Goal: Task Accomplishment & Management: Complete application form

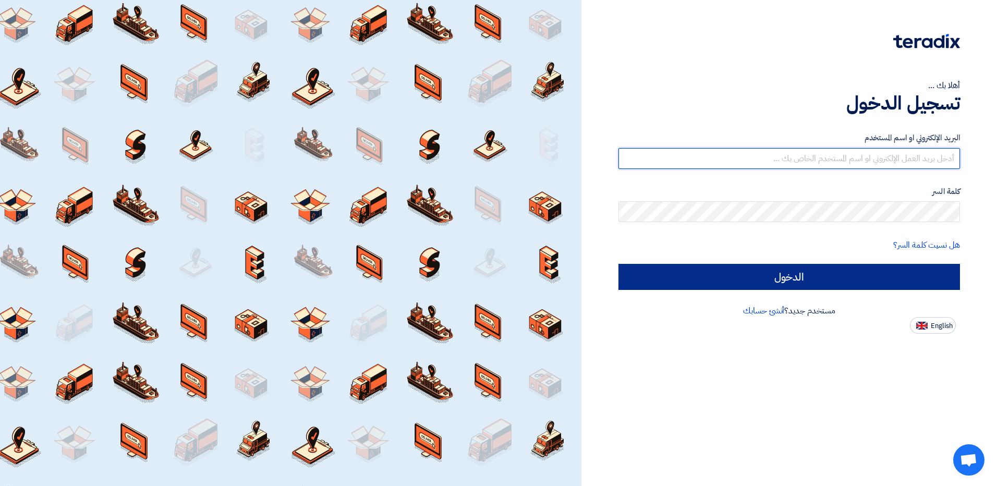
type input "[EMAIL_ADDRESS][DOMAIN_NAME]"
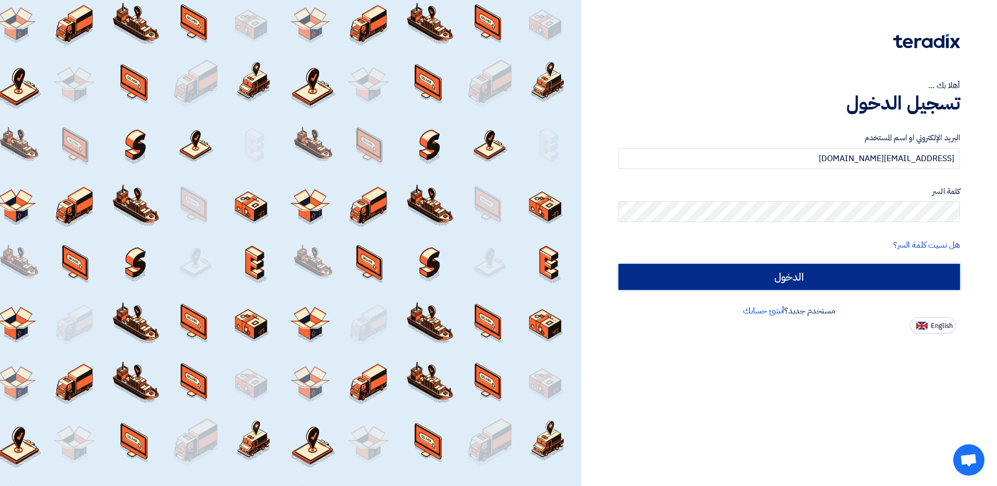
click at [863, 282] on input "الدخول" at bounding box center [788, 277] width 341 height 26
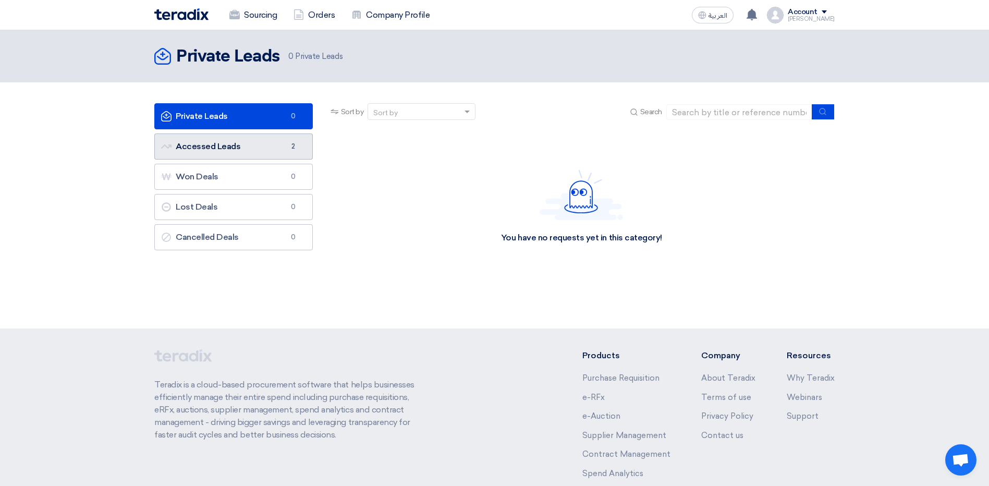
click at [221, 146] on link "Accessed Leads Accessed Leads 2" at bounding box center [233, 146] width 158 height 26
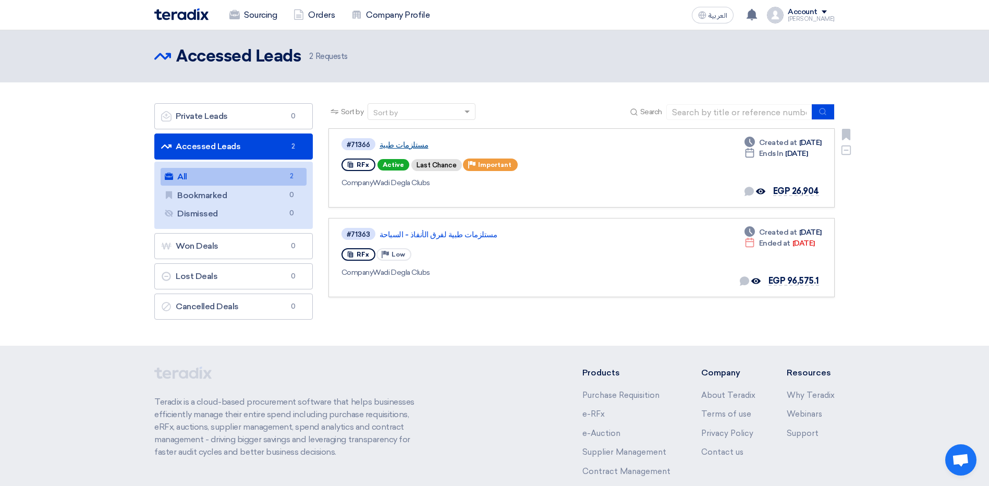
click at [396, 146] on link "مستلزمات طبية" at bounding box center [509, 144] width 261 height 9
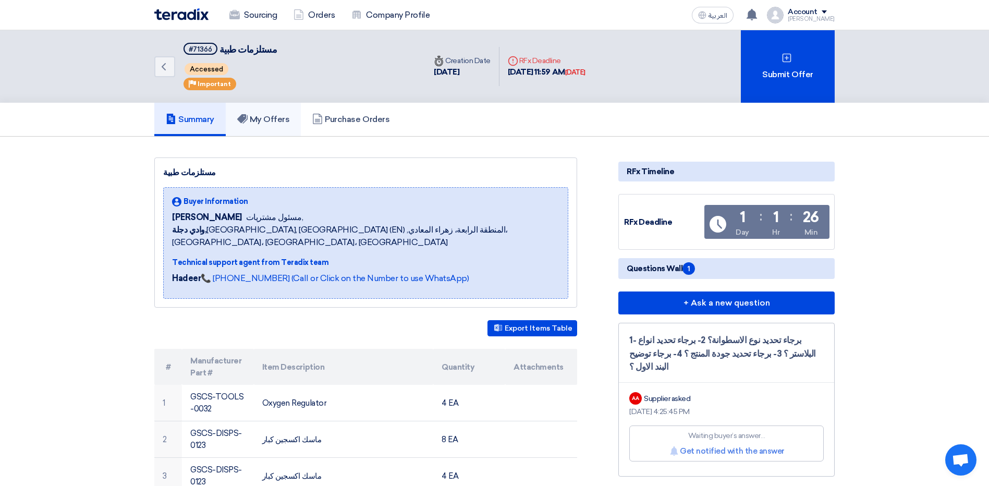
click at [268, 112] on link "My Offers" at bounding box center [264, 119] width 76 height 33
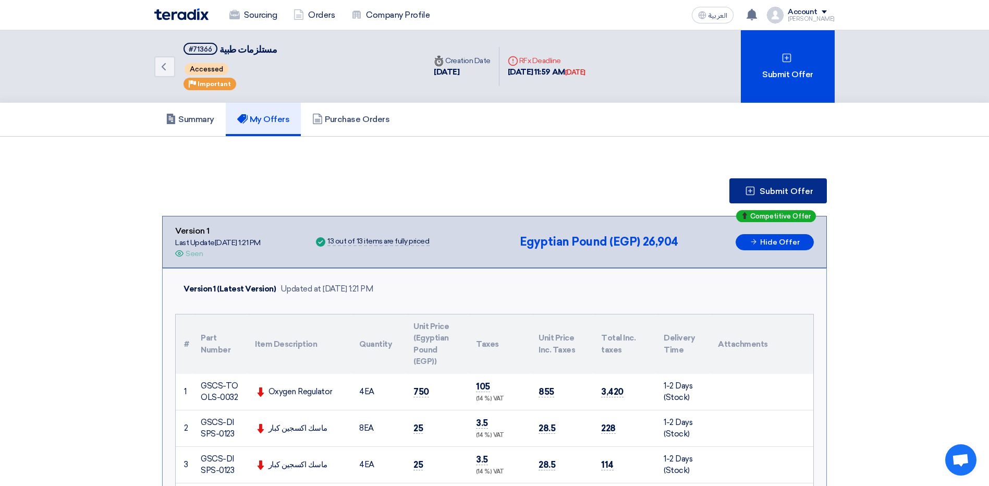
click at [796, 194] on span "Submit Offer" at bounding box center [786, 191] width 54 height 8
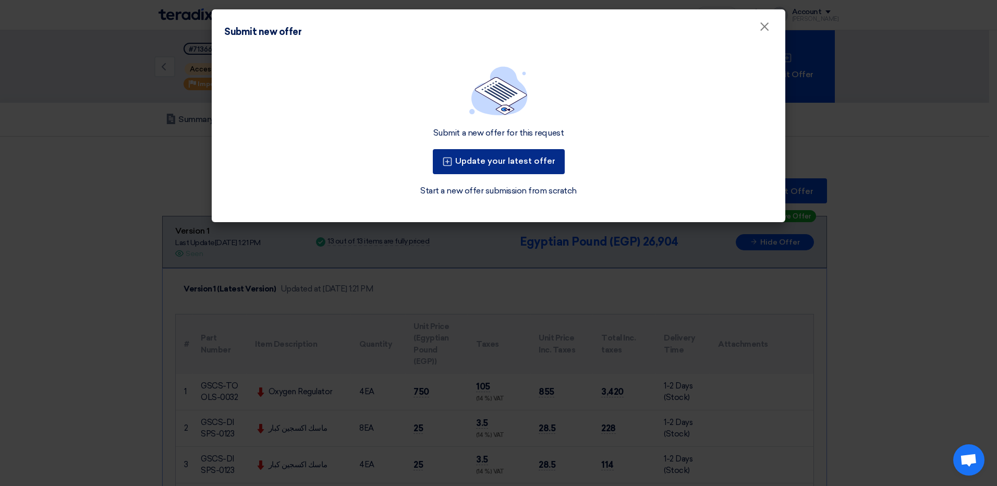
click at [525, 159] on button "Update your latest offer" at bounding box center [499, 161] width 132 height 25
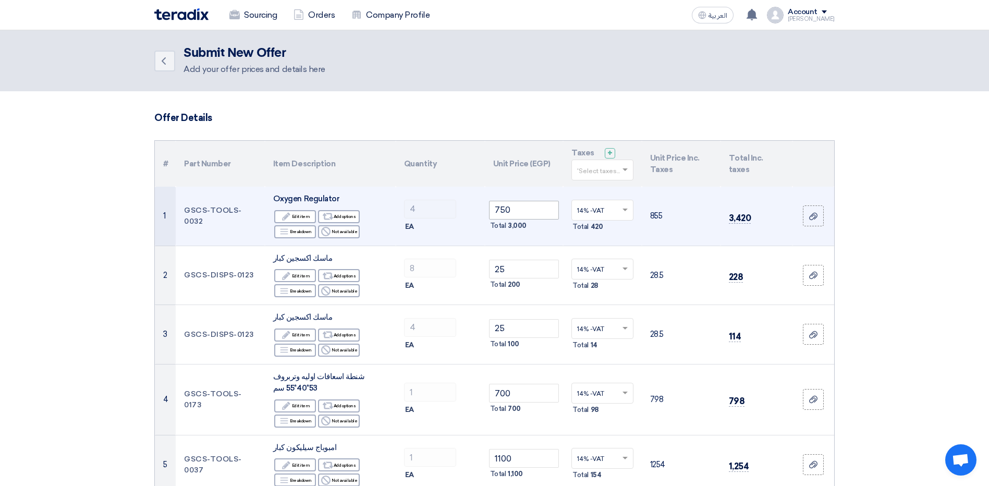
scroll to position [104, 0]
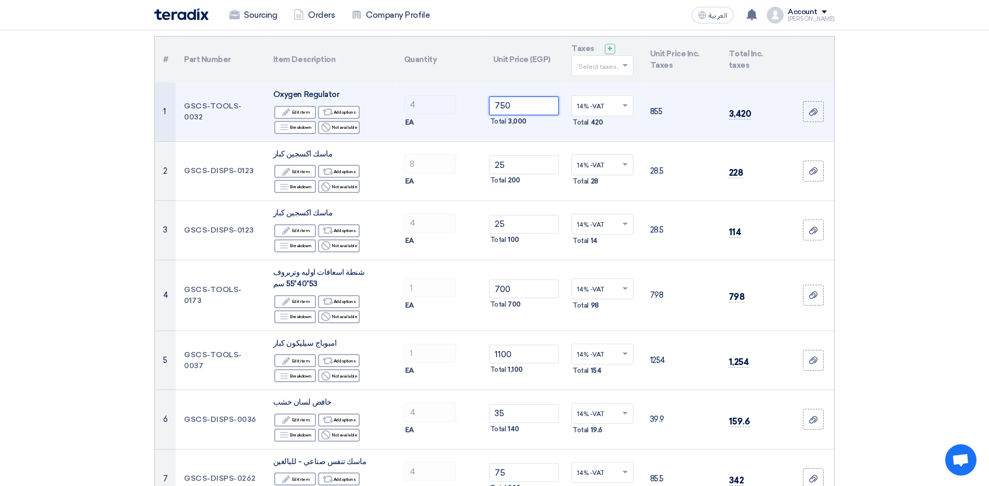
click at [523, 108] on input "750" at bounding box center [524, 105] width 70 height 19
drag, startPoint x: 518, startPoint y: 105, endPoint x: 483, endPoint y: 107, distance: 35.0
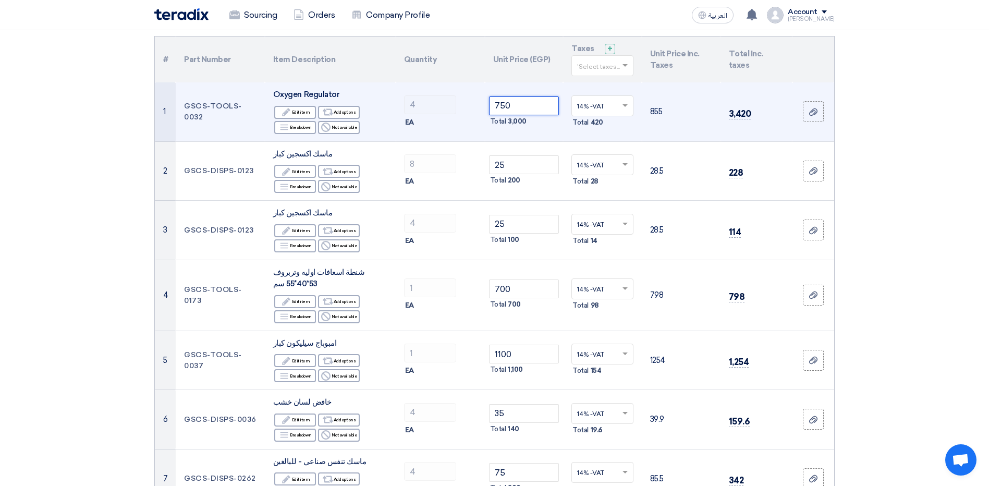
click at [483, 107] on tr "1 GSCS-TOOLS-0032 Oxygen Regulator Edit Edit item Alternative Add options Break…" at bounding box center [494, 111] width 679 height 59
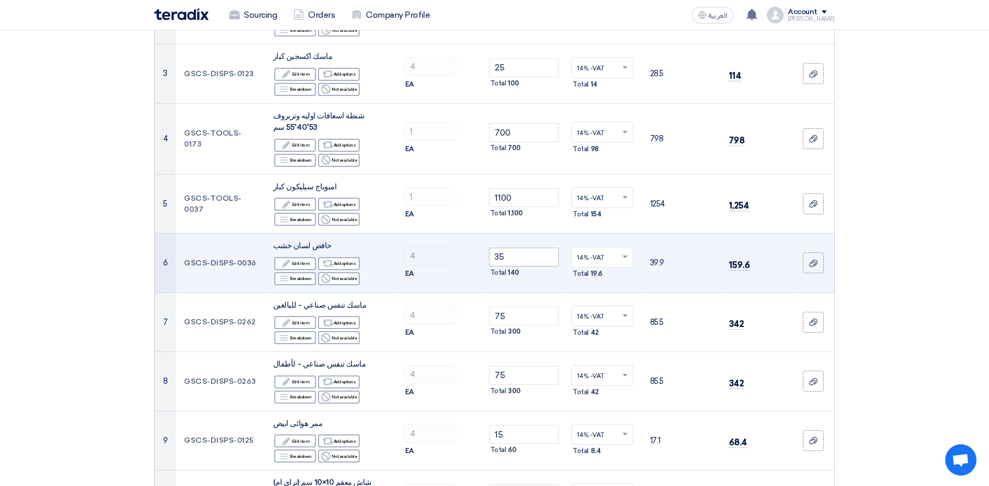
scroll to position [313, 0]
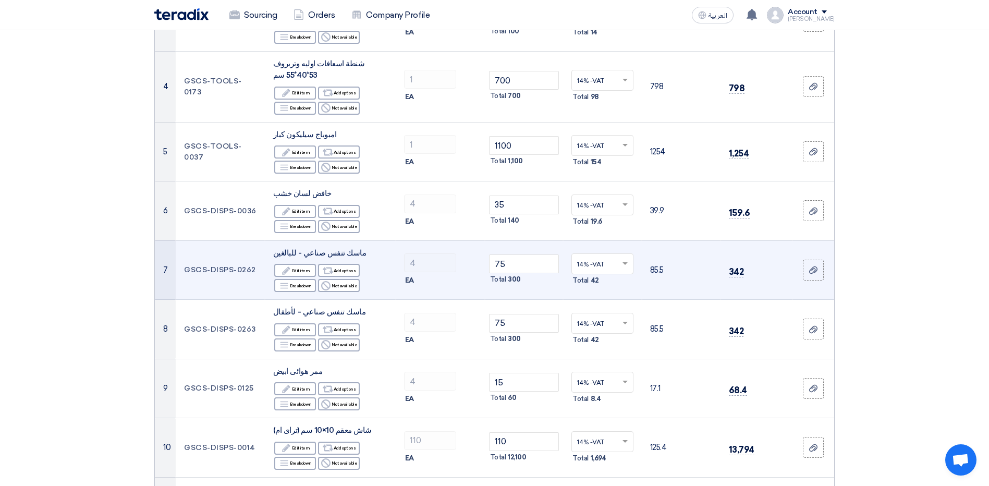
type input "1250"
click at [525, 253] on td "75 Total 300" at bounding box center [524, 269] width 79 height 59
click at [524, 257] on input "75" at bounding box center [524, 263] width 70 height 19
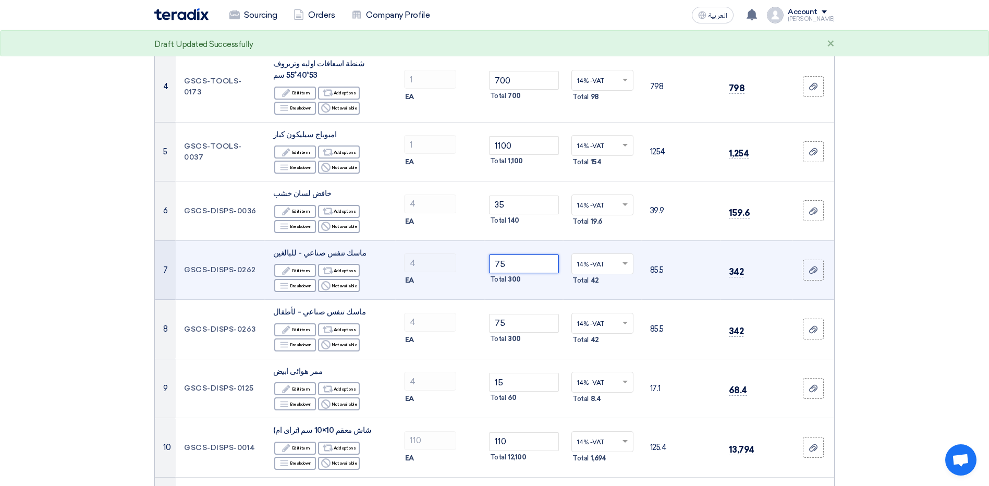
click at [524, 257] on input "75" at bounding box center [524, 263] width 70 height 19
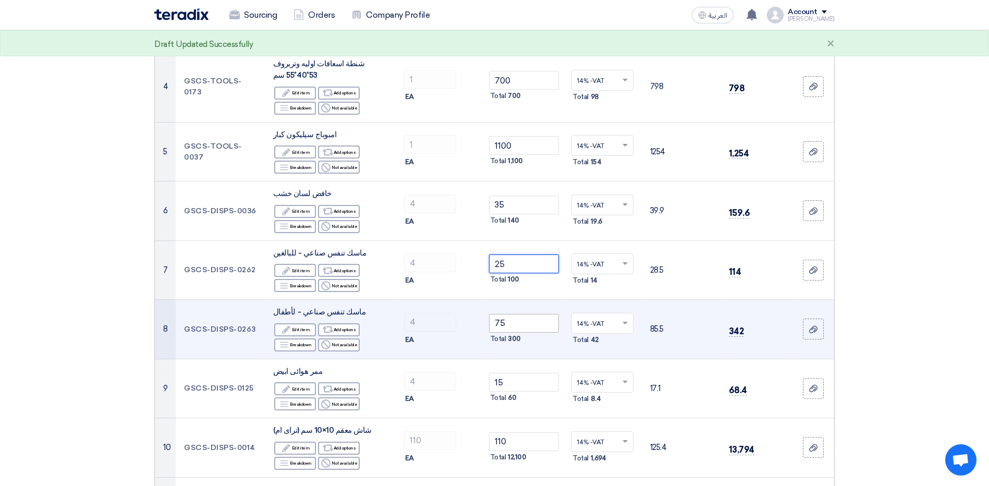
type input "25"
click at [510, 321] on input "75" at bounding box center [524, 323] width 70 height 19
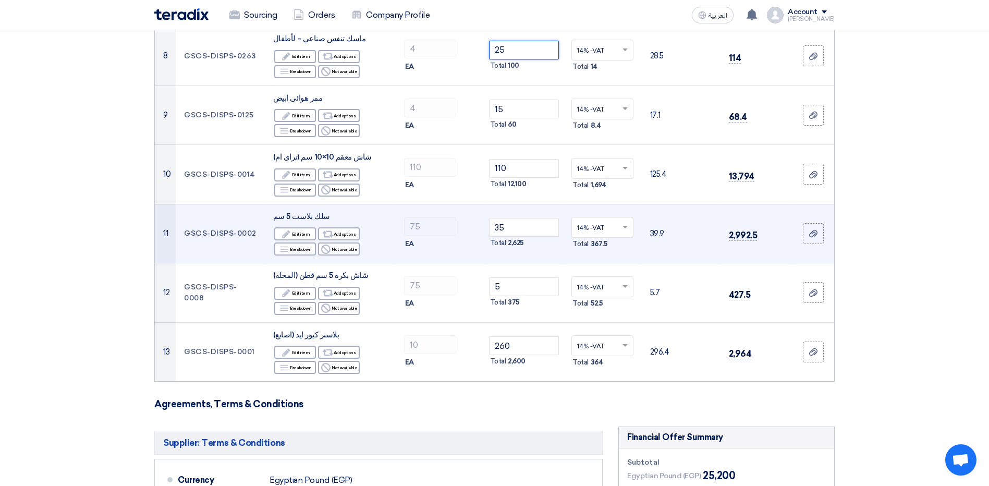
scroll to position [521, 0]
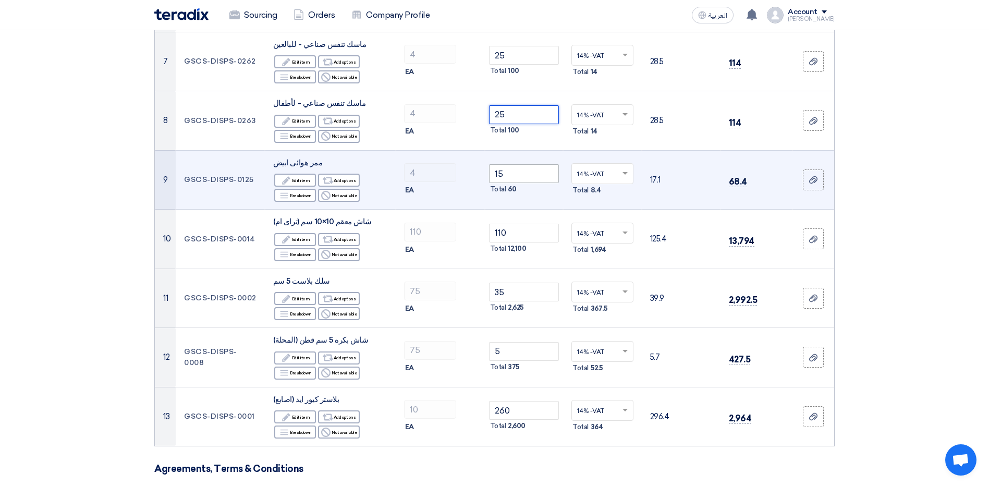
type input "25"
click at [528, 181] on input "15" at bounding box center [524, 173] width 70 height 19
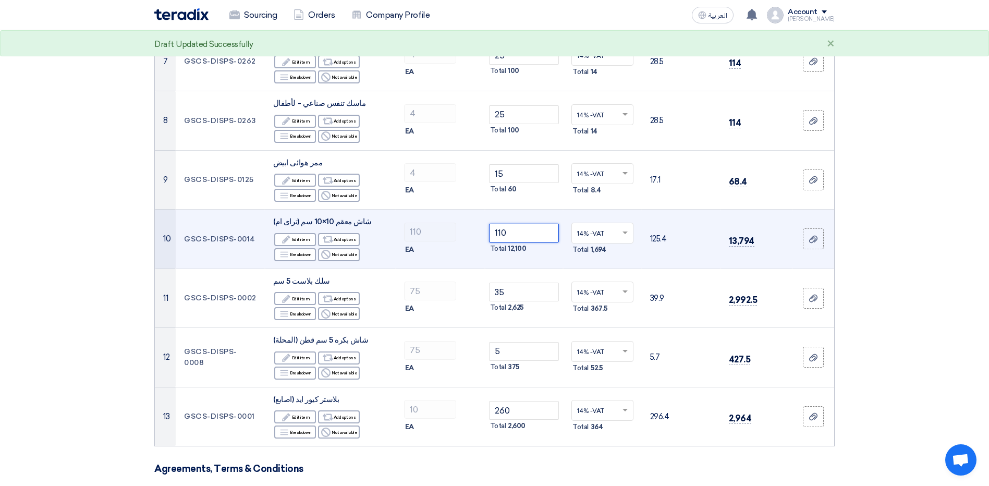
click at [533, 228] on input "110" at bounding box center [524, 233] width 70 height 19
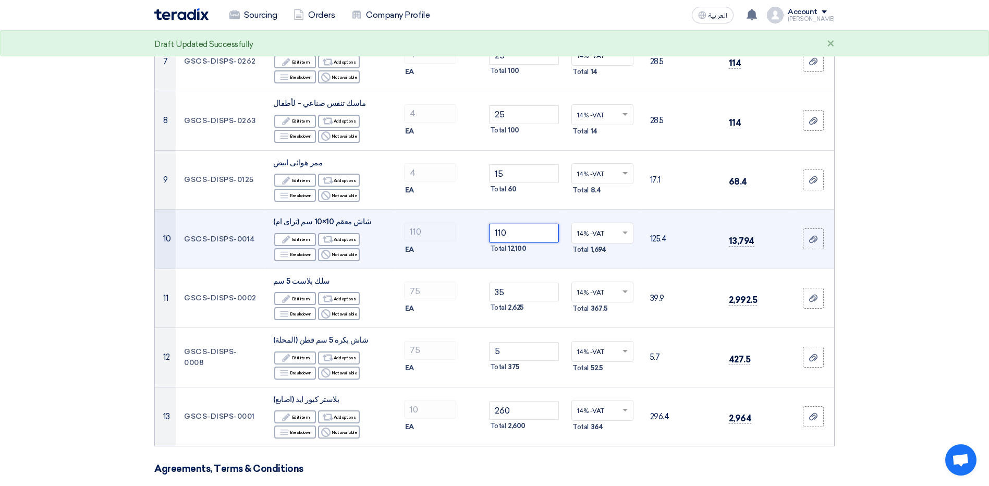
click at [533, 228] on input "110" at bounding box center [524, 233] width 70 height 19
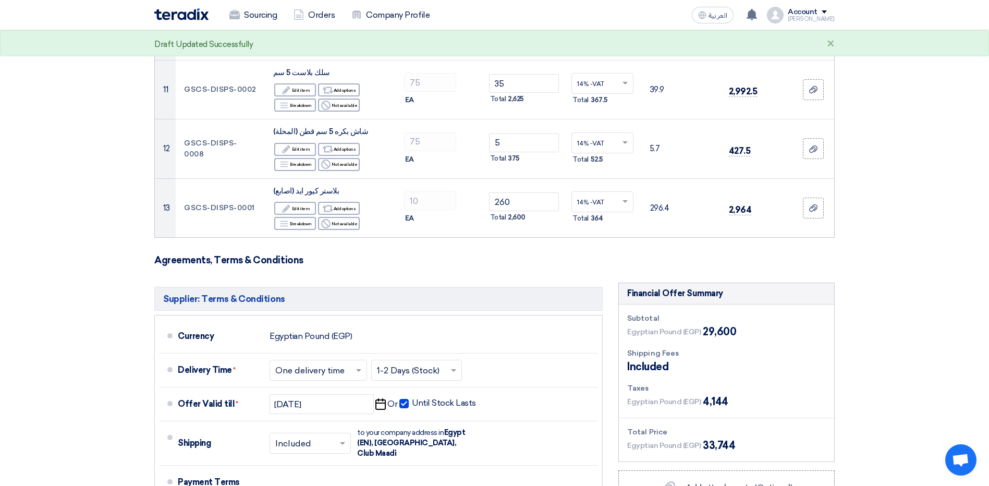
scroll to position [573, 0]
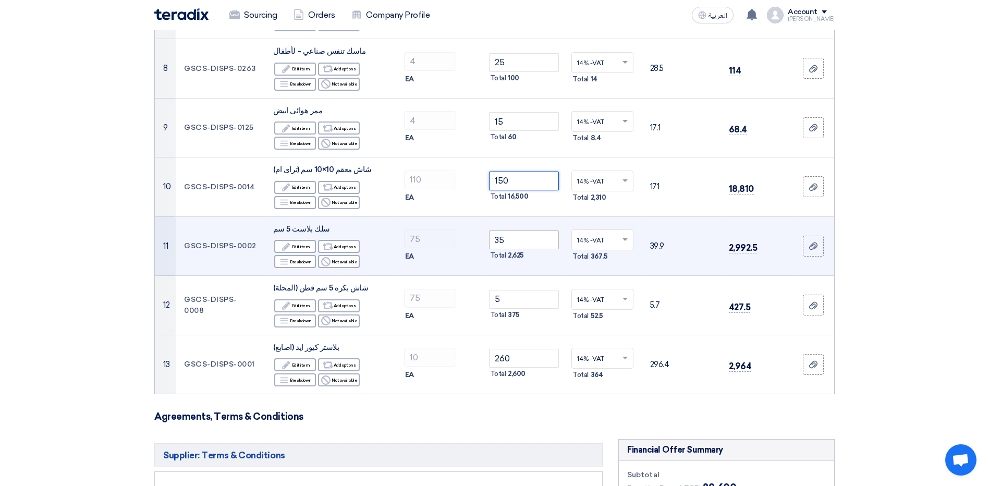
type input "150"
click at [515, 234] on input "35" at bounding box center [524, 239] width 70 height 19
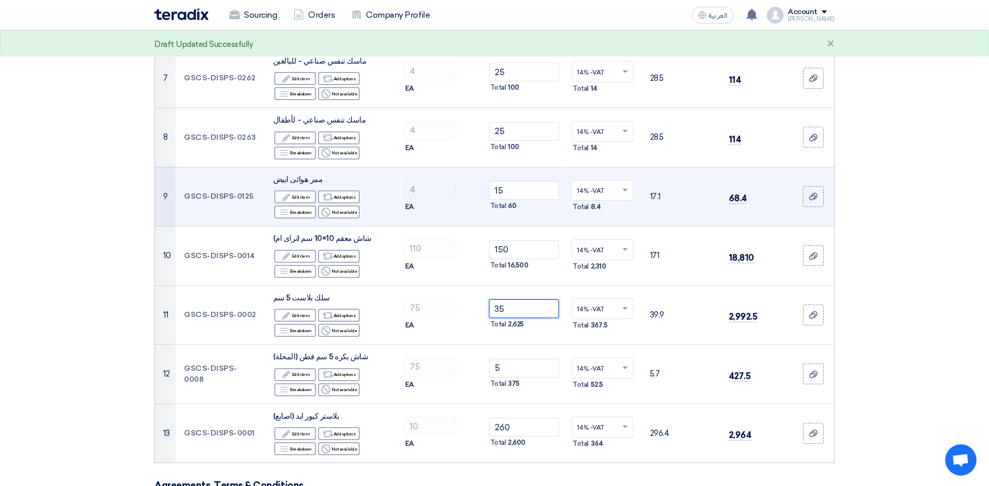
scroll to position [469, 0]
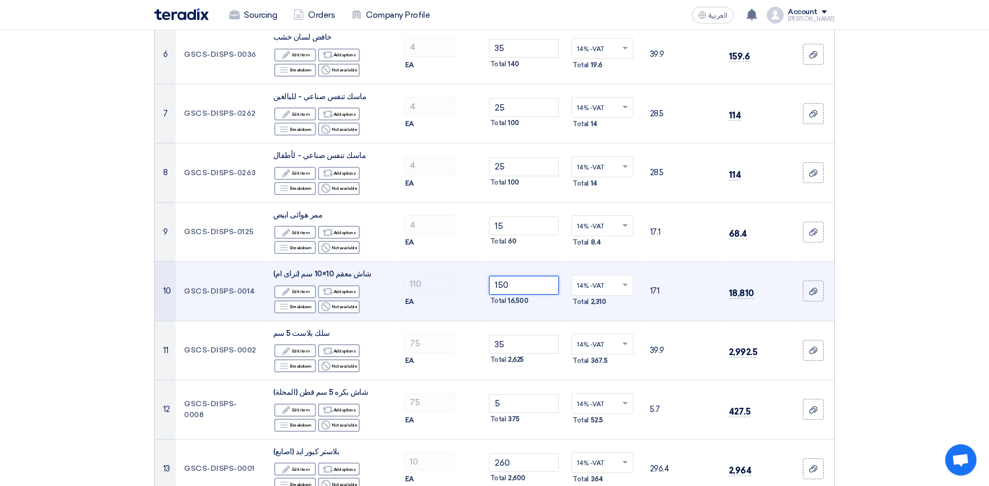
click at [525, 286] on input "150" at bounding box center [524, 285] width 70 height 19
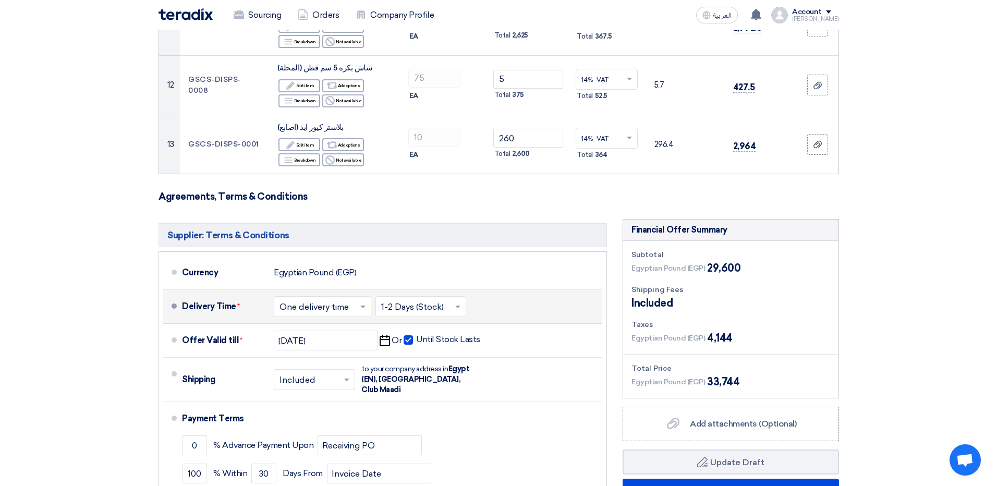
scroll to position [886, 0]
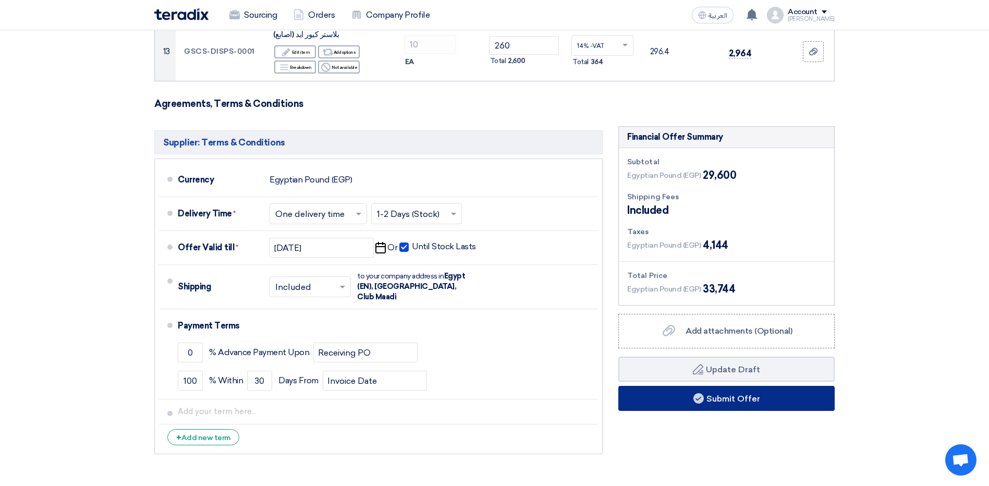
click at [707, 398] on button "Submit Offer" at bounding box center [726, 398] width 216 height 25
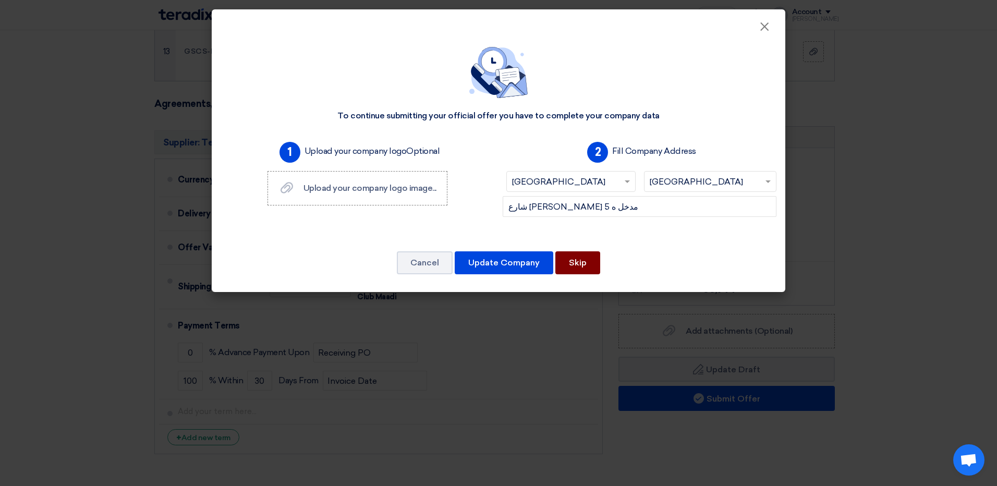
click at [570, 251] on button "Skip" at bounding box center [577, 262] width 45 height 23
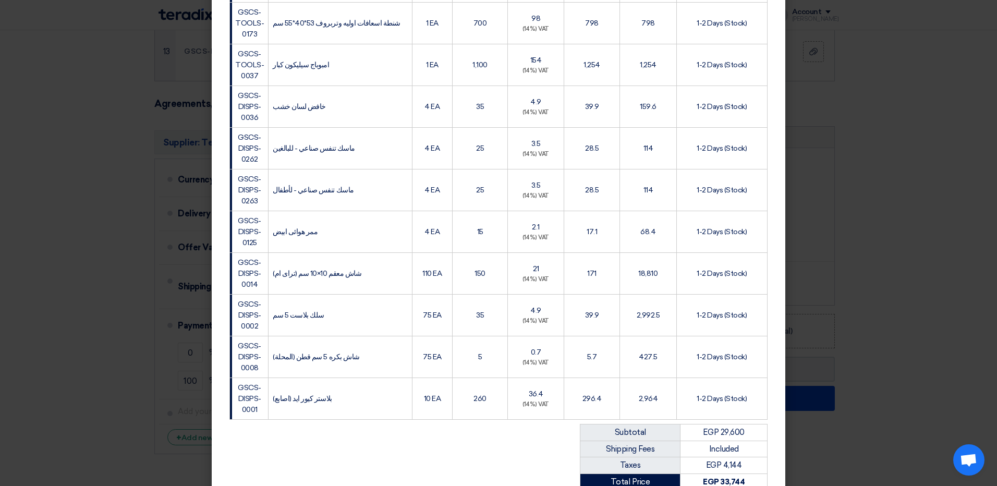
scroll to position [480, 0]
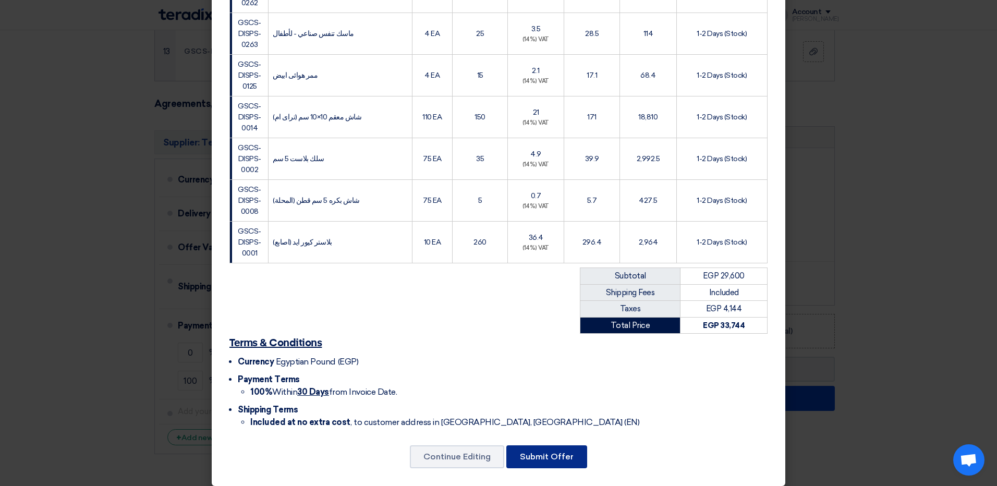
click at [528, 451] on button "Submit Offer" at bounding box center [546, 456] width 81 height 23
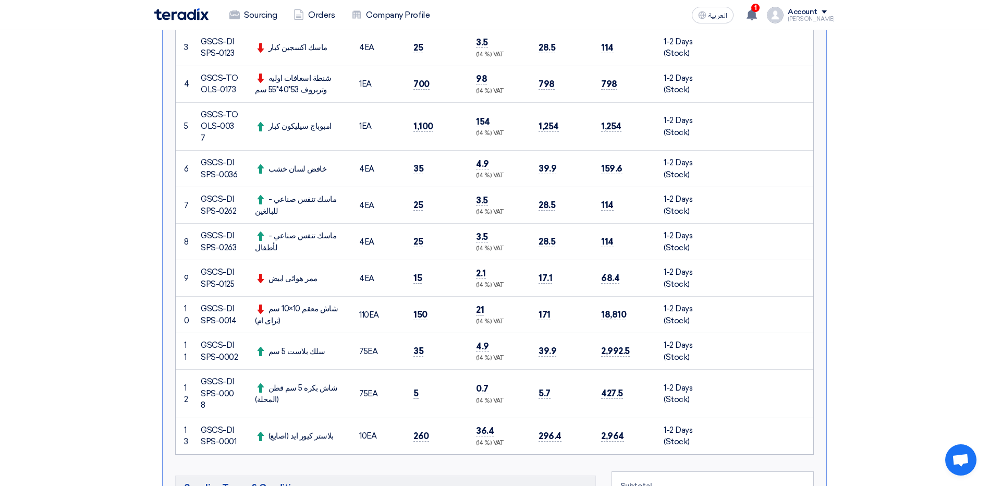
scroll to position [469, 0]
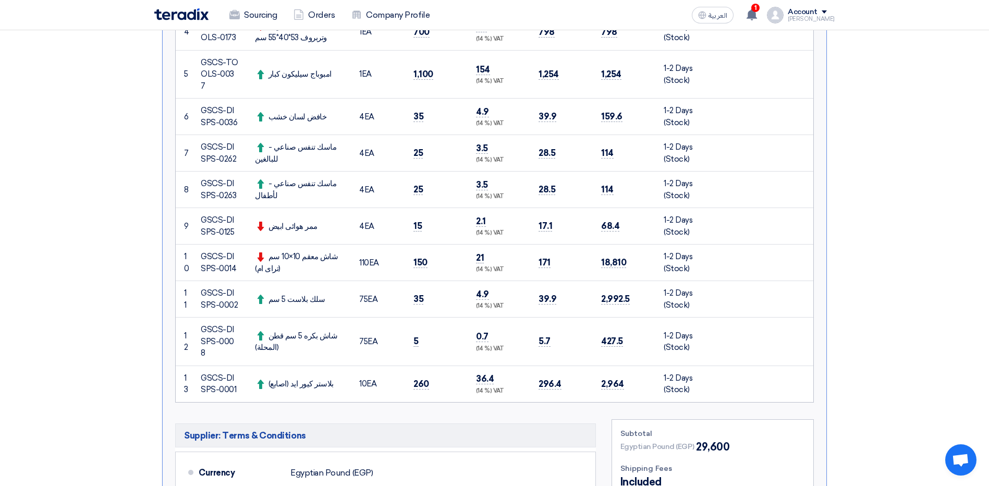
drag, startPoint x: 183, startPoint y: 243, endPoint x: 209, endPoint y: 244, distance: 25.6
click at [209, 244] on tr "10 GSCS-DISPS-0014 شاش معقم 10×10 سم (تراى ام) 110" at bounding box center [494, 262] width 637 height 36
drag, startPoint x: 209, startPoint y: 244, endPoint x: 325, endPoint y: 245, distance: 116.2
click at [325, 251] on div "شاش معقم 10×10 سم (تراى ام)" at bounding box center [299, 262] width 88 height 23
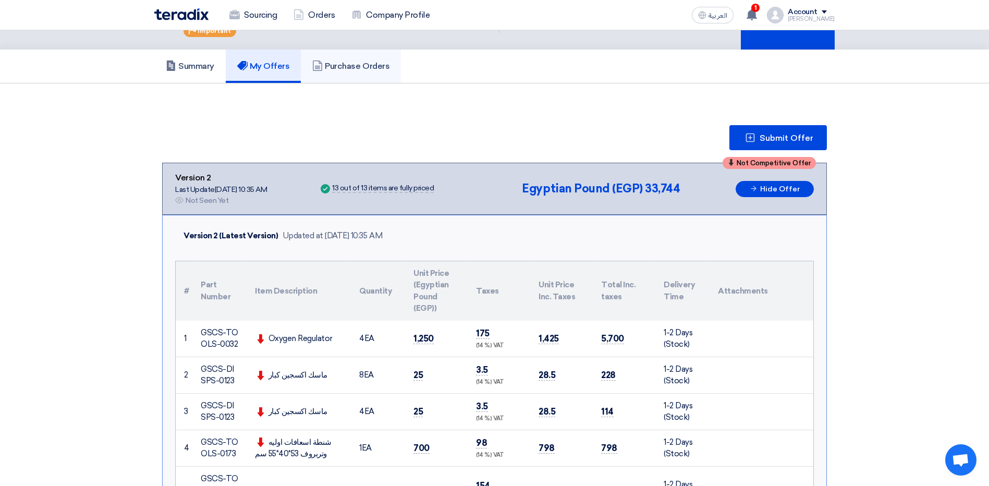
scroll to position [52, 0]
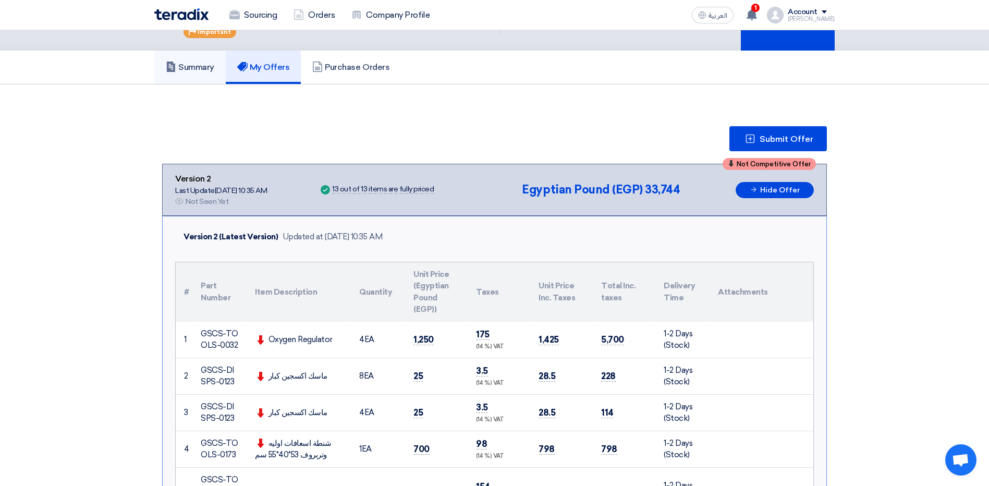
click at [208, 67] on h5 "Summary" at bounding box center [190, 67] width 48 height 10
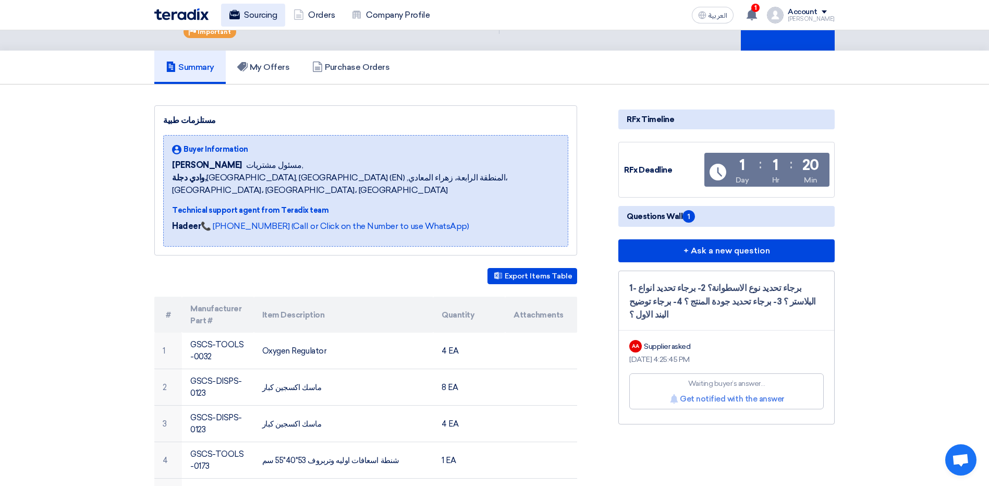
click at [269, 14] on link "Sourcing" at bounding box center [253, 15] width 64 height 23
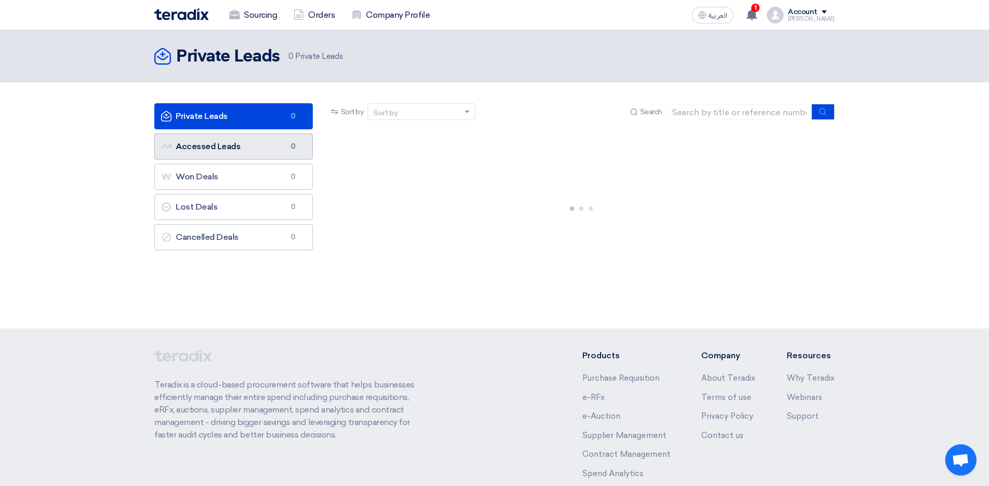
click at [255, 154] on link "Accessed Leads Accessed Leads 0" at bounding box center [233, 146] width 158 height 26
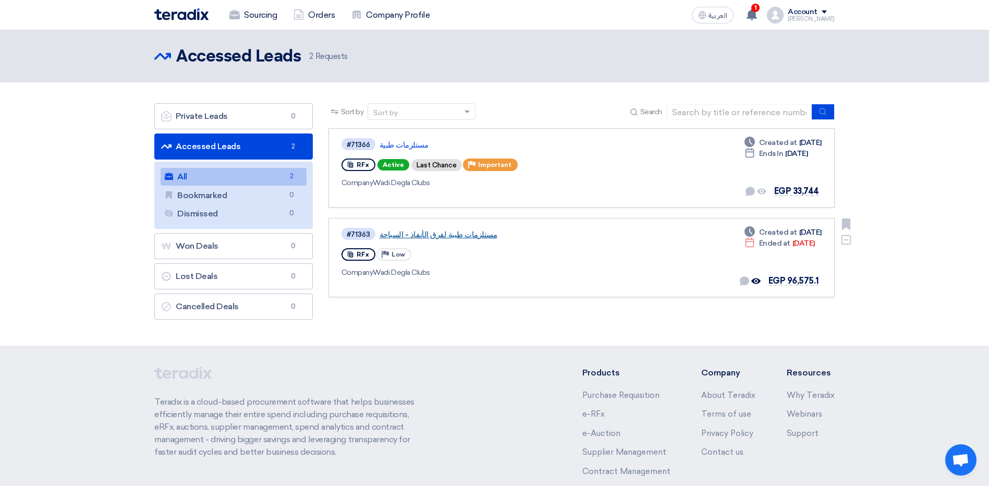
click at [395, 235] on link "مستلزمات طبية لفرق الأنفاذ - السباحة" at bounding box center [509, 234] width 261 height 9
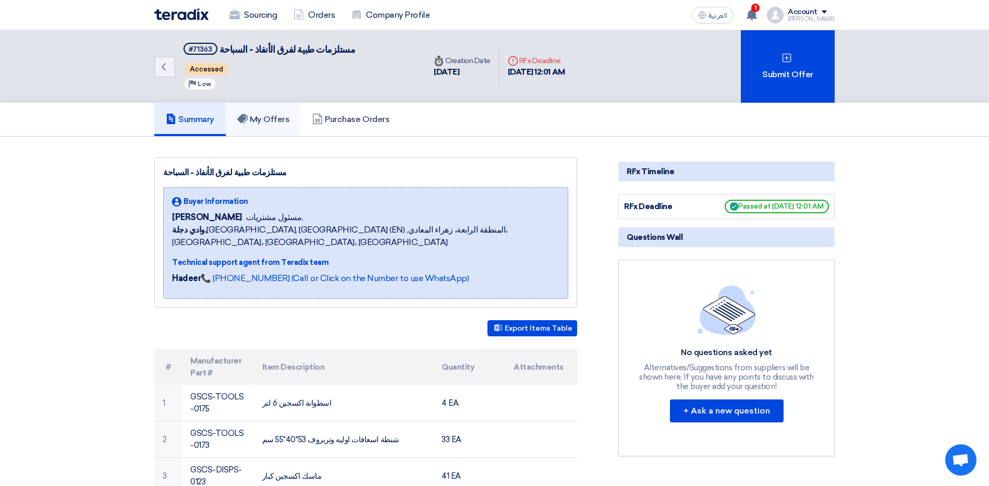
click at [286, 111] on link "My Offers" at bounding box center [264, 119] width 76 height 33
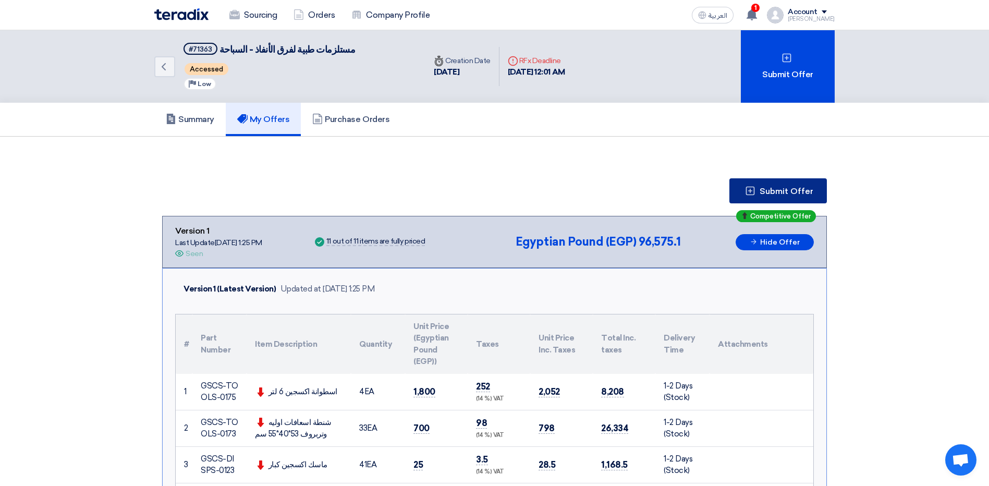
click at [772, 195] on span "Submit Offer" at bounding box center [786, 191] width 54 height 8
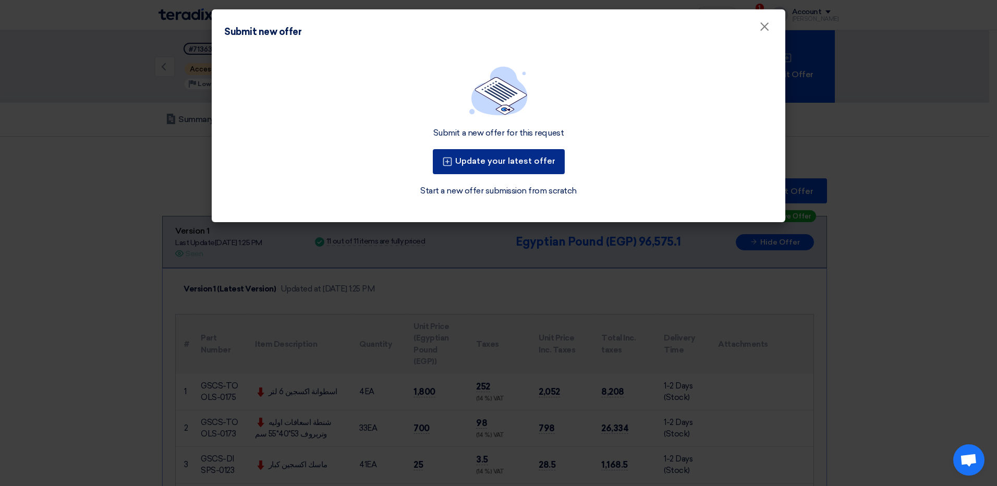
click at [544, 162] on button "Update your latest offer" at bounding box center [499, 161] width 132 height 25
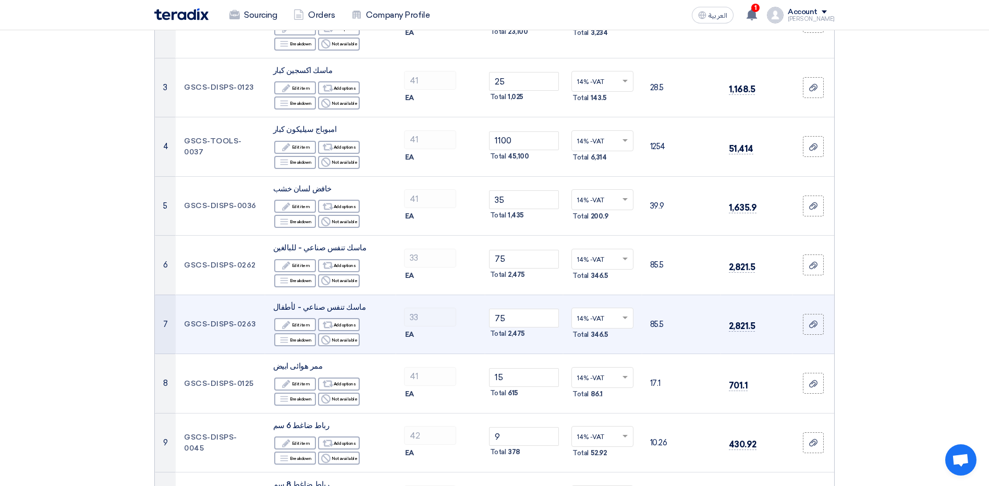
scroll to position [261, 0]
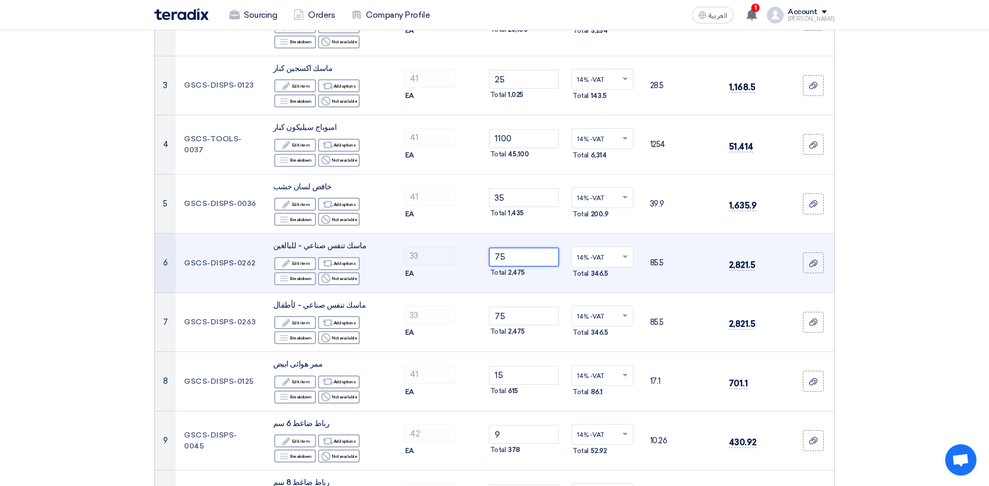
click at [514, 263] on input "75" at bounding box center [524, 257] width 70 height 19
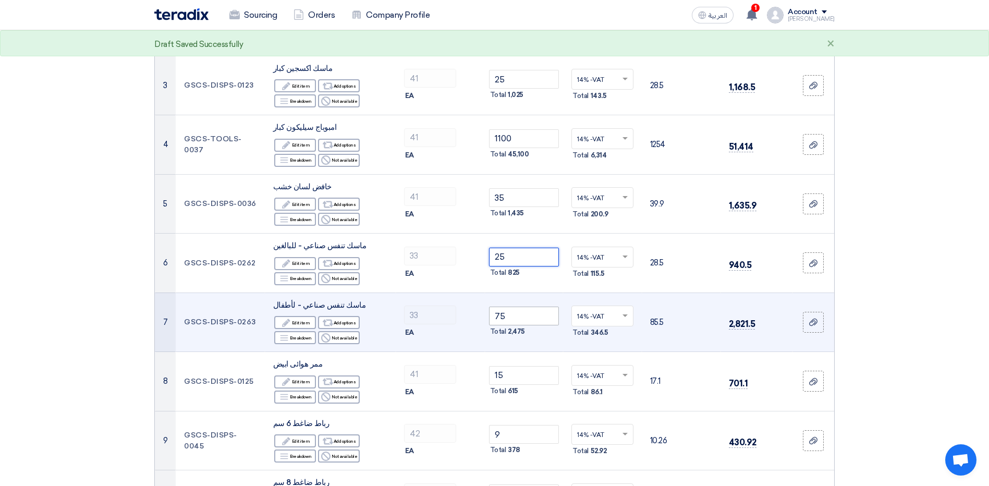
type input "25"
click at [530, 309] on input "75" at bounding box center [524, 315] width 70 height 19
click at [531, 309] on input "75" at bounding box center [524, 315] width 70 height 19
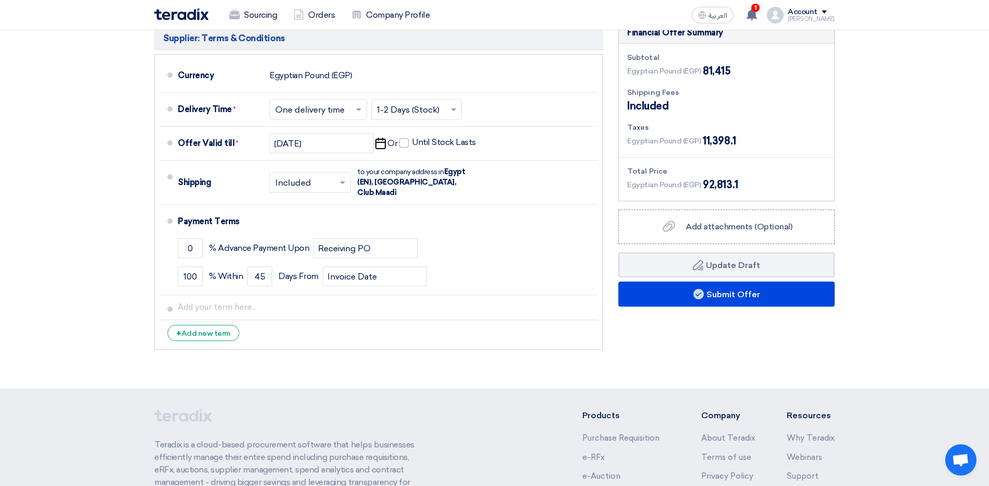
scroll to position [938, 0]
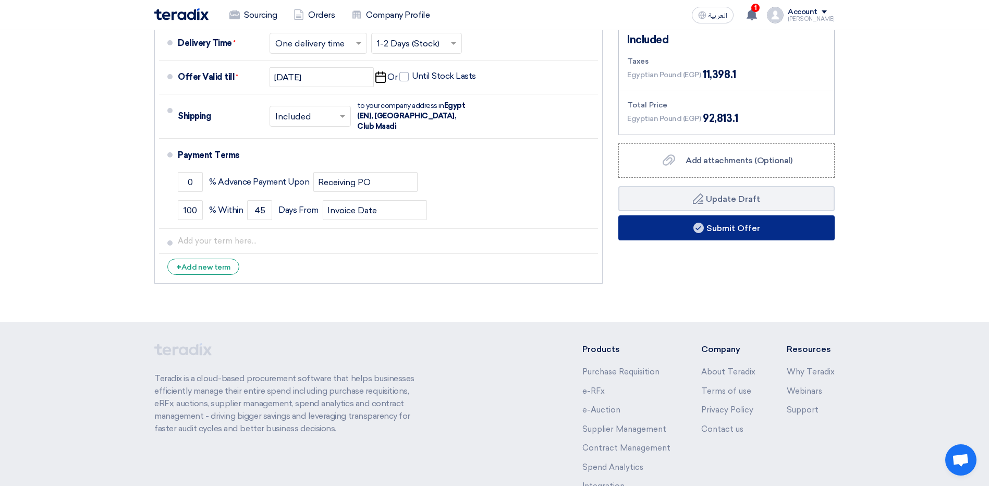
type input "25"
click at [684, 229] on button "Submit Offer" at bounding box center [726, 227] width 216 height 25
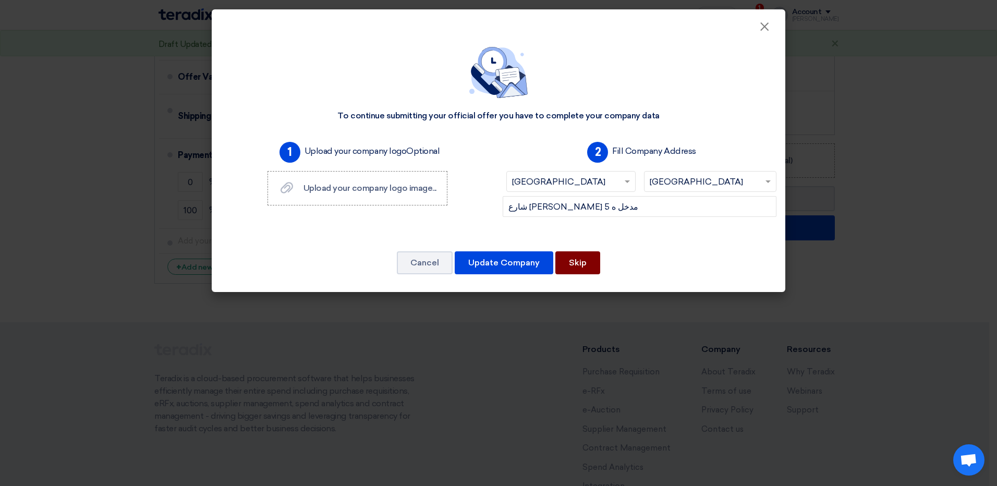
click at [581, 254] on button "Skip" at bounding box center [577, 262] width 45 height 23
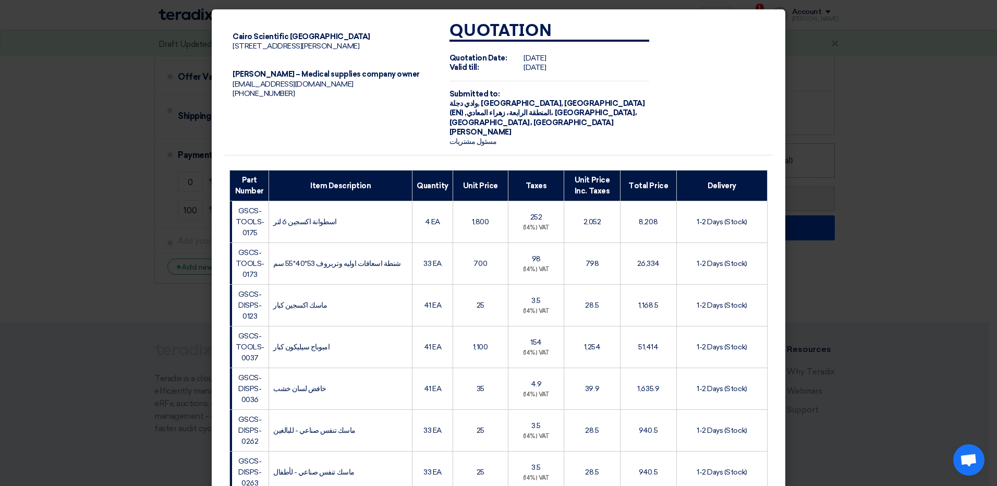
click at [812, 66] on modal-container "Cairo Scientific Trading Center شارع محمد رياض مدخل ه 5, القاهرة, Egypt John Yo…" at bounding box center [498, 243] width 997 height 486
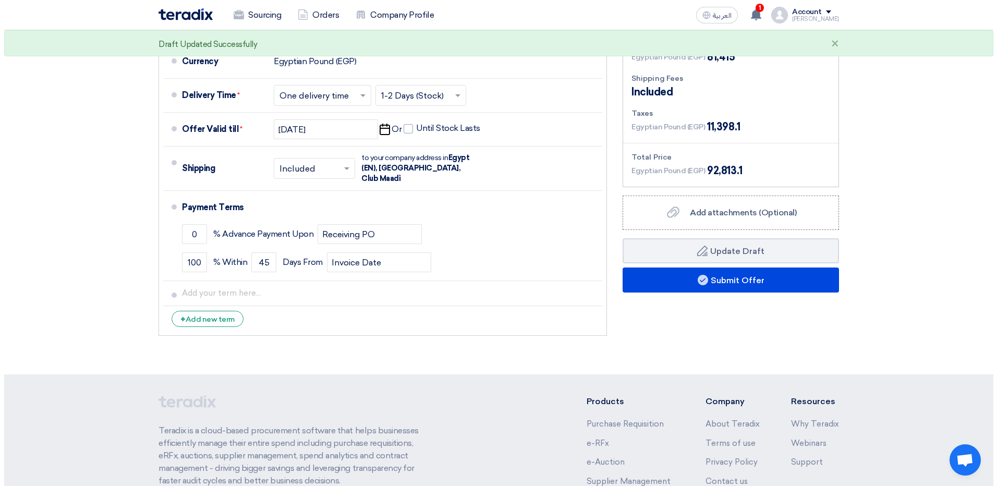
scroll to position [1000, 0]
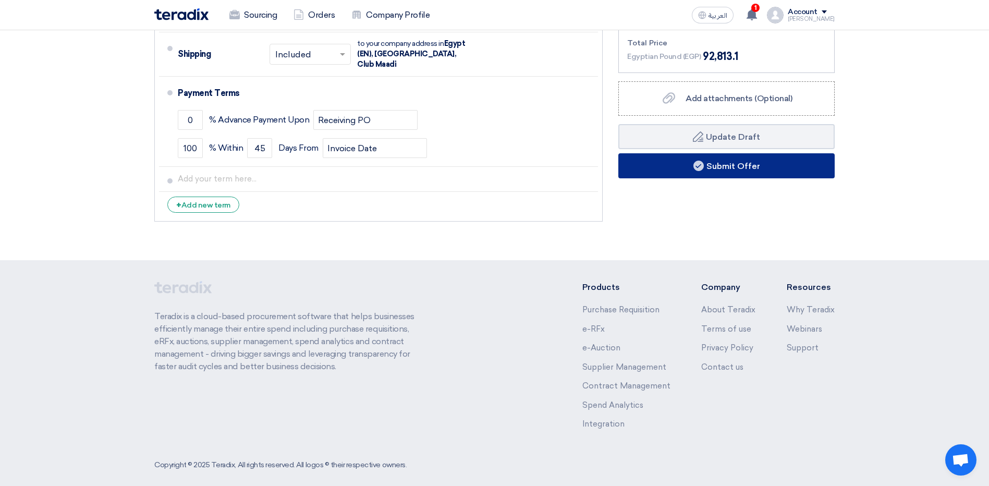
click at [676, 175] on button "Submit Offer" at bounding box center [726, 165] width 216 height 25
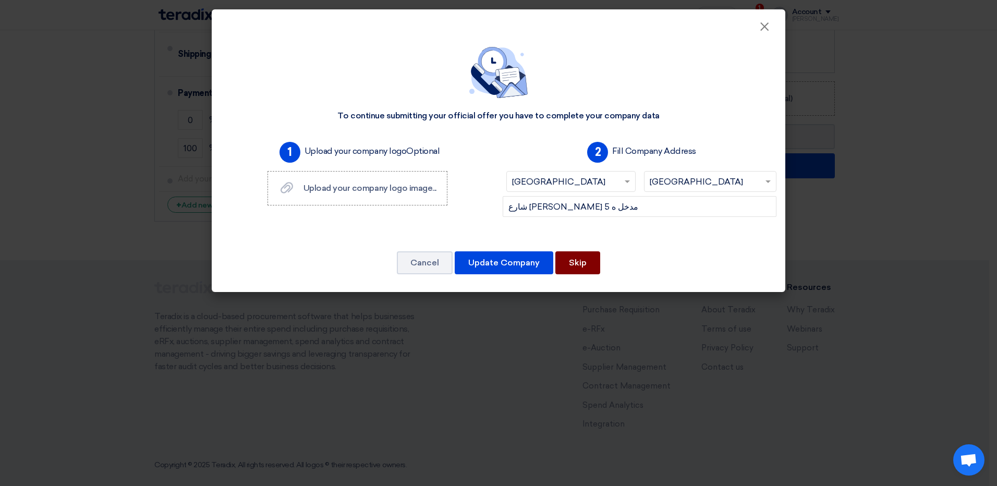
click at [585, 264] on button "Skip" at bounding box center [577, 262] width 45 height 23
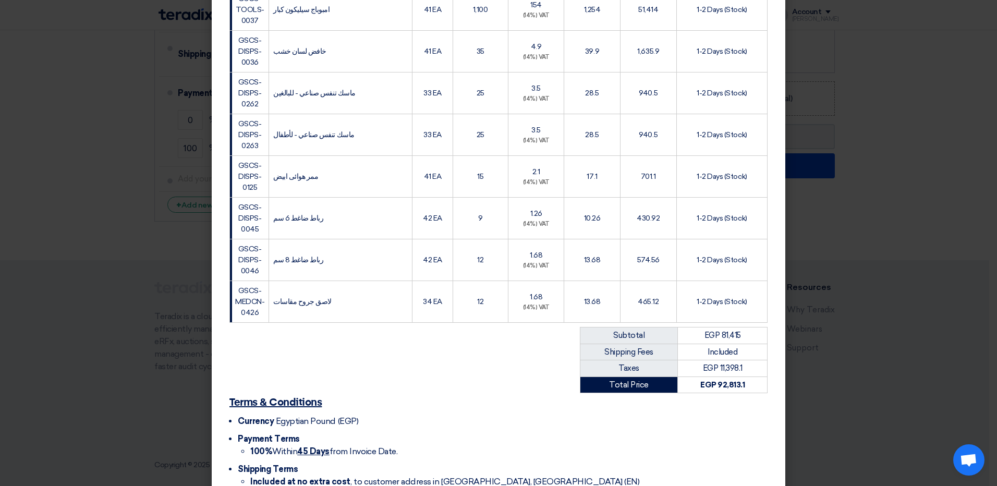
scroll to position [397, 0]
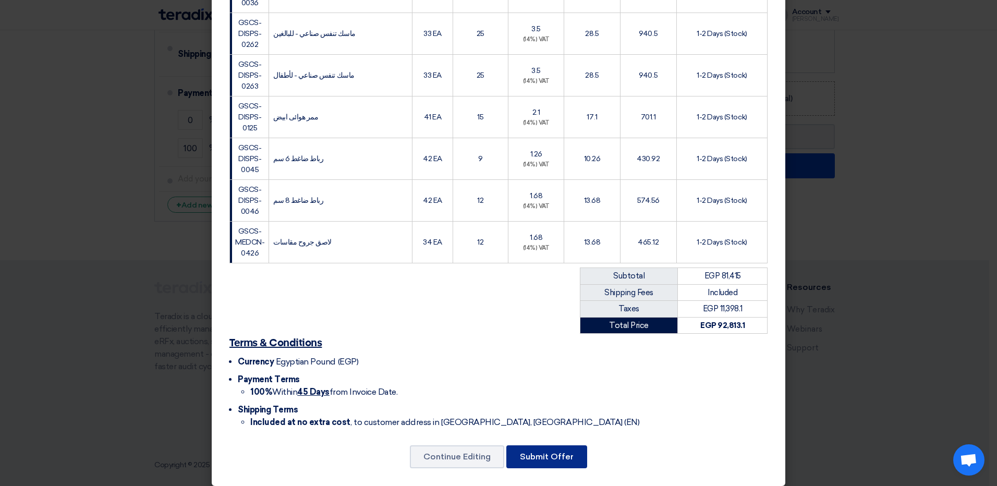
click at [560, 447] on button "Submit Offer" at bounding box center [546, 456] width 81 height 23
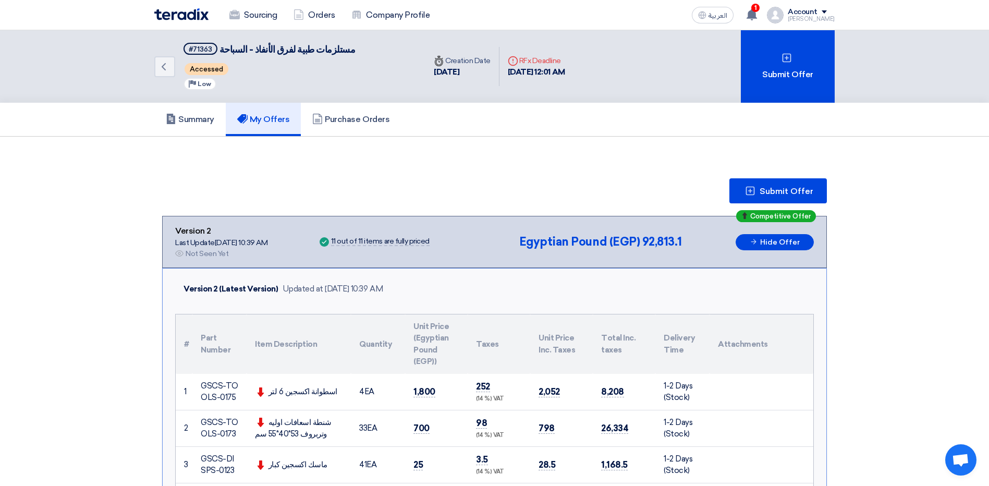
click at [176, 68] on div "Back #71363 مستلزمات طبية لفرق الأنفاذ - السباحة Accessed Priority Low" at bounding box center [289, 66] width 271 height 72
click at [165, 73] on link "Back" at bounding box center [164, 66] width 21 height 21
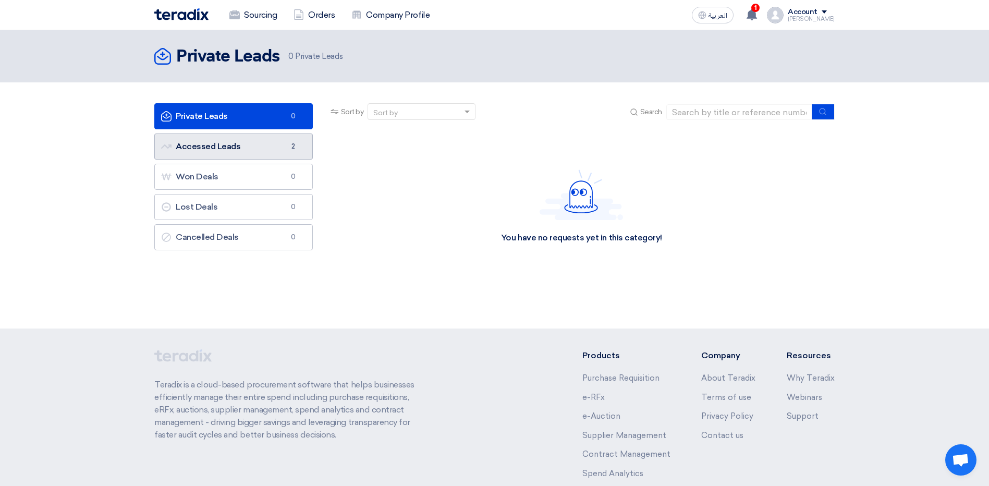
click at [278, 141] on link "Accessed Leads Accessed Leads 2" at bounding box center [233, 146] width 158 height 26
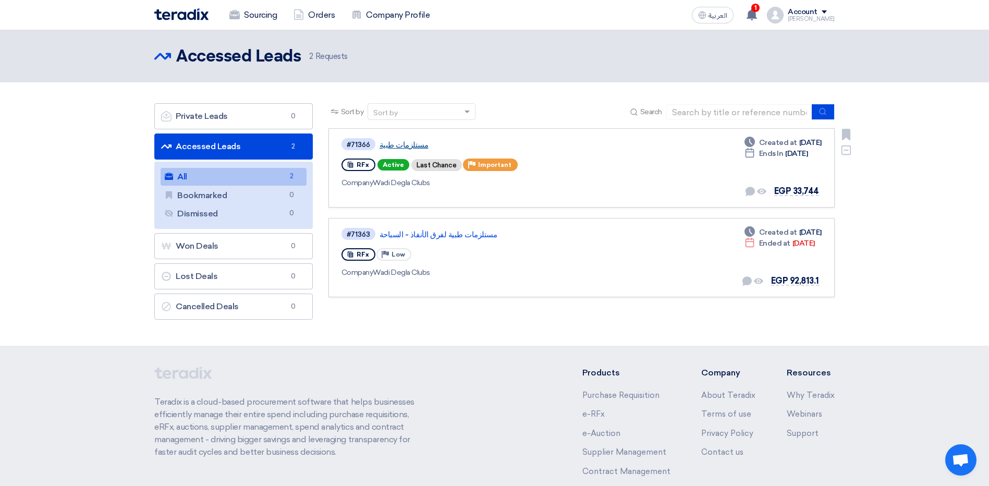
click at [407, 140] on link "مستلزمات طبية" at bounding box center [509, 144] width 261 height 9
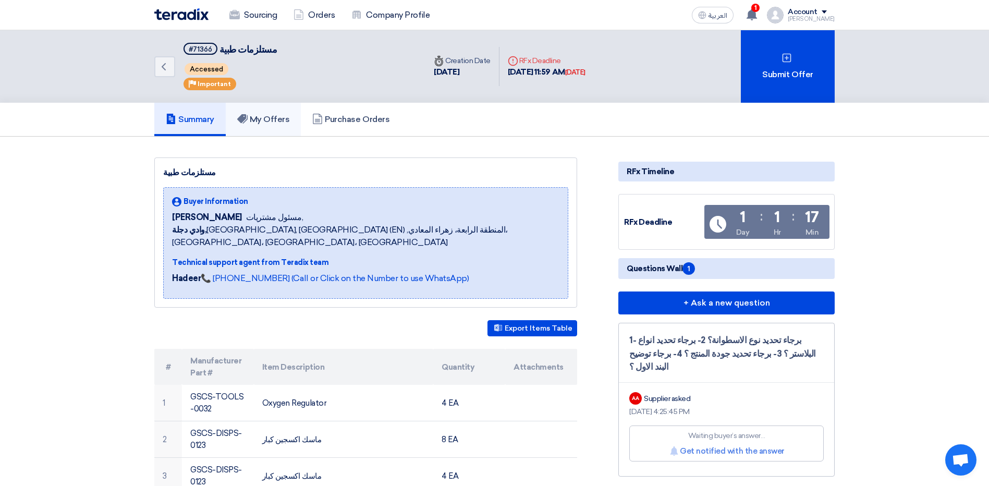
click at [271, 113] on link "My Offers" at bounding box center [264, 119] width 76 height 33
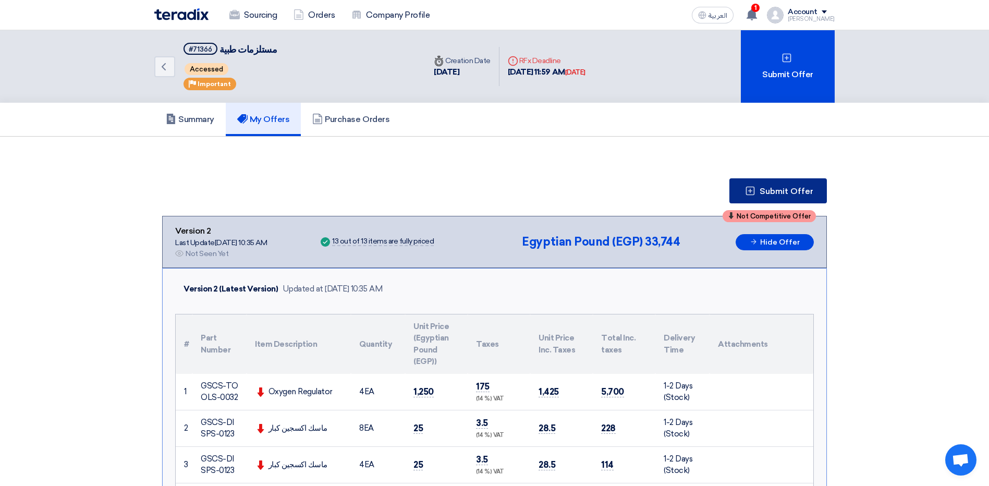
click at [747, 196] on icon at bounding box center [750, 191] width 10 height 10
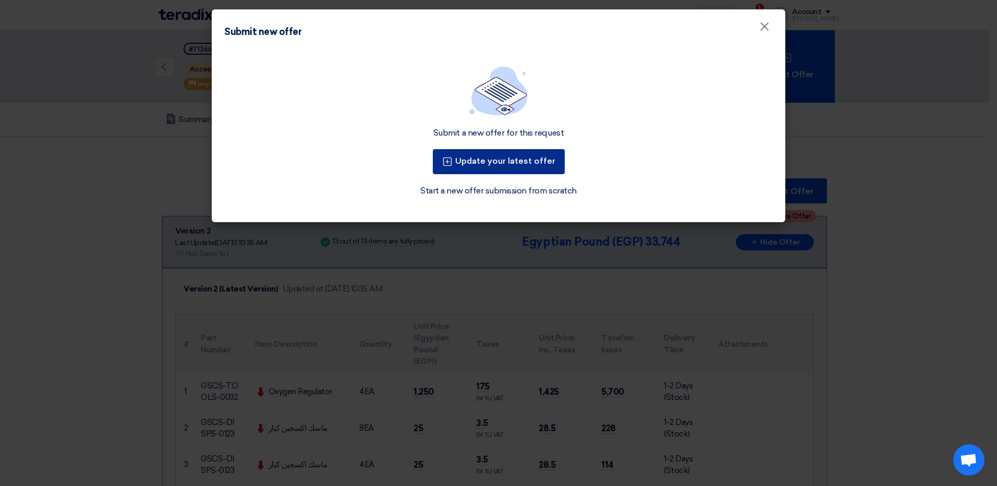
click at [493, 159] on button "Update your latest offer" at bounding box center [499, 161] width 132 height 25
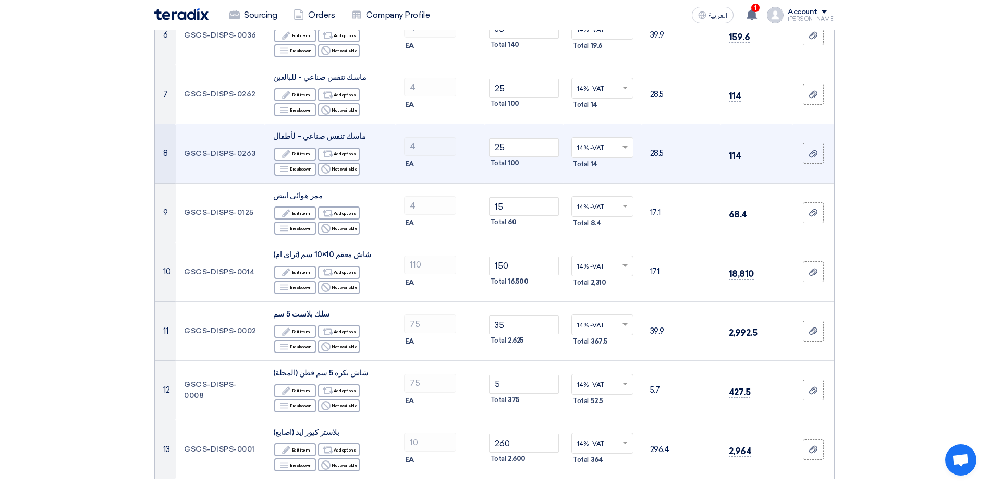
scroll to position [573, 0]
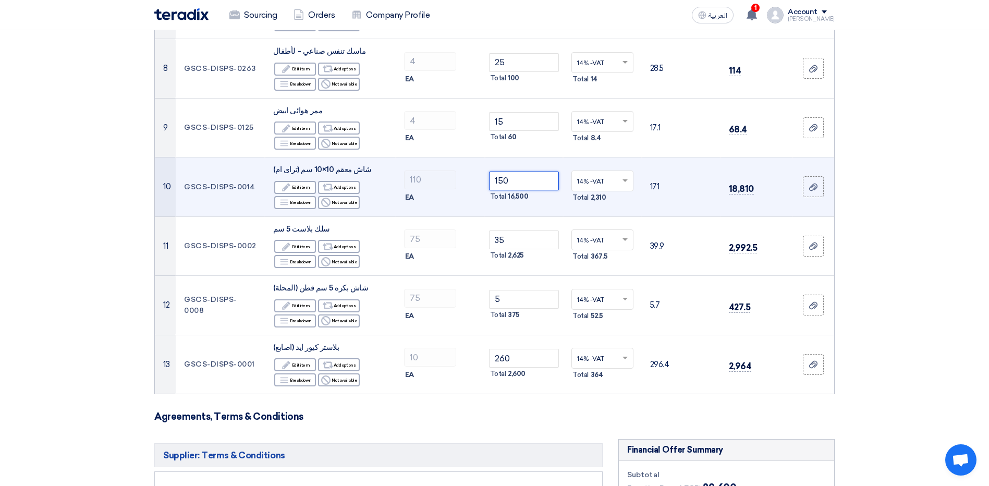
click at [520, 177] on input "150" at bounding box center [524, 180] width 70 height 19
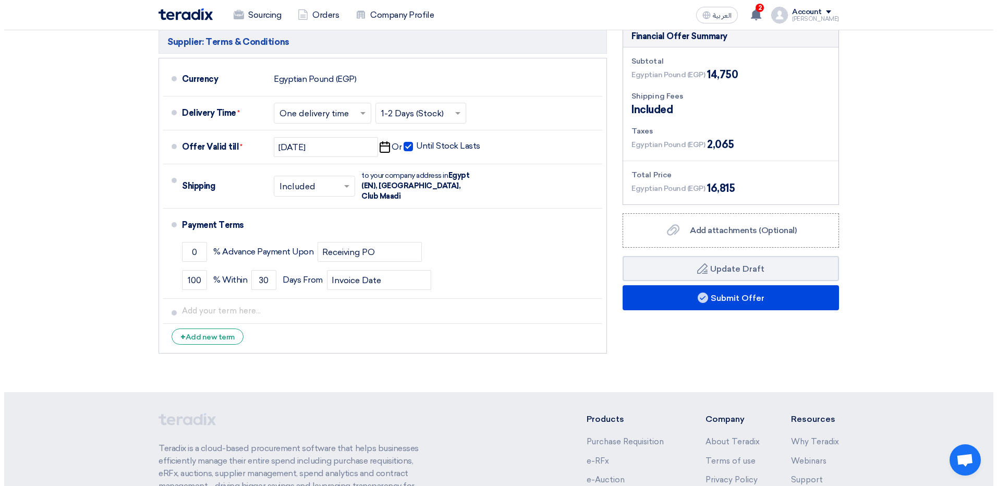
scroll to position [1042, 0]
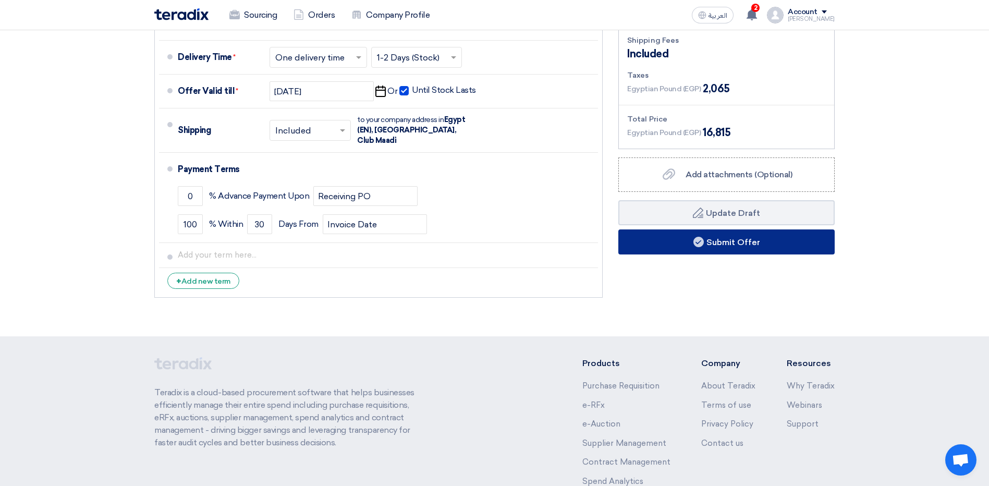
type input "15"
click at [779, 248] on button "Submit Offer" at bounding box center [726, 241] width 216 height 25
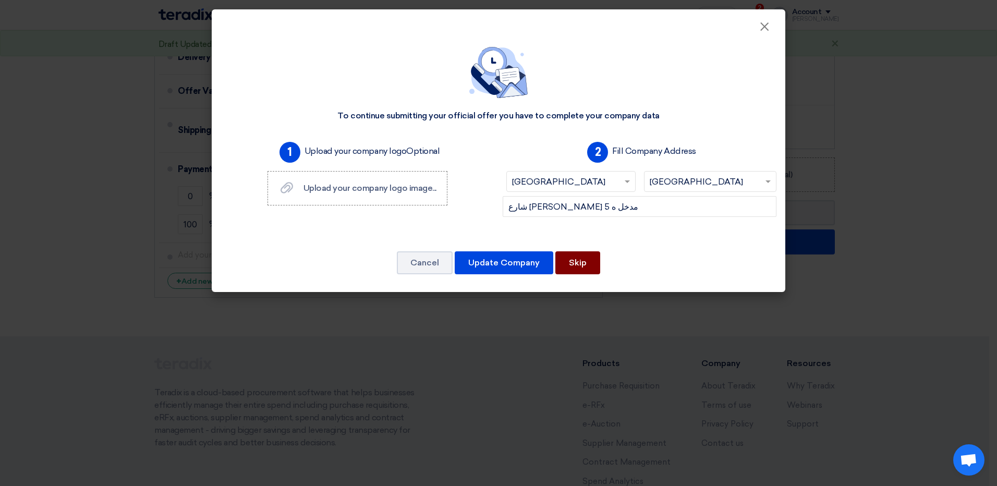
click at [566, 261] on button "Skip" at bounding box center [577, 262] width 45 height 23
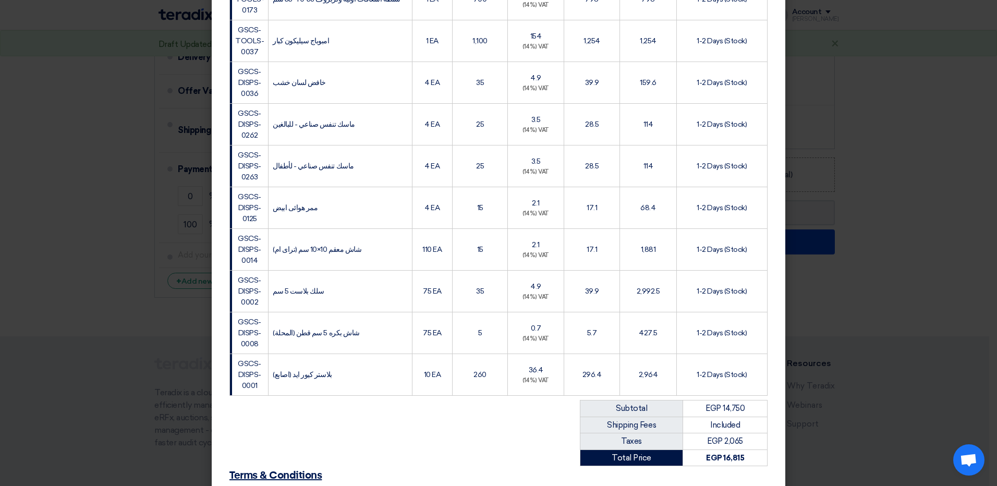
scroll to position [480, 0]
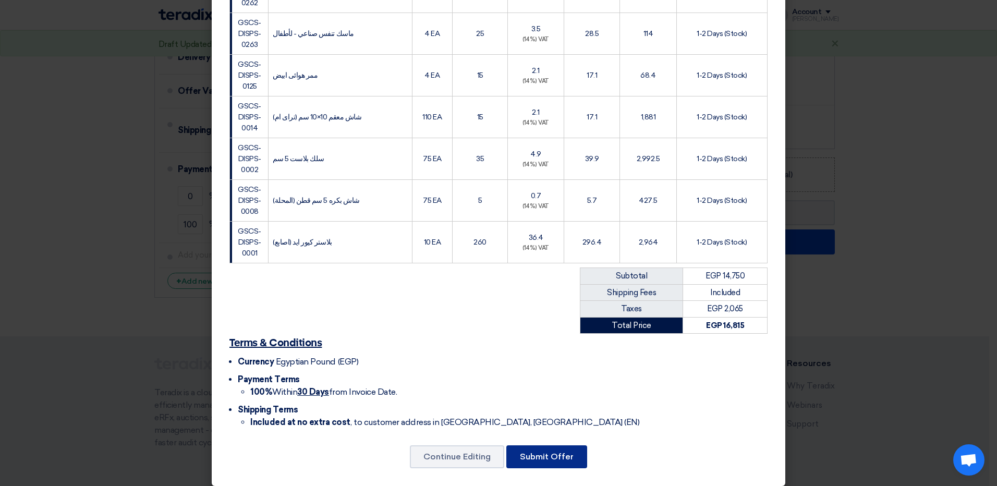
click at [527, 452] on button "Submit Offer" at bounding box center [546, 456] width 81 height 23
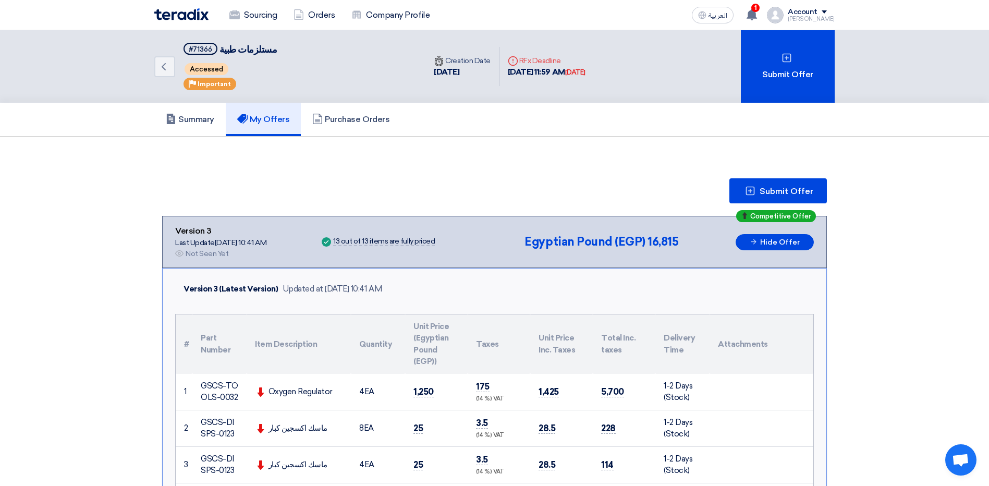
click at [201, 20] on img at bounding box center [181, 14] width 54 height 12
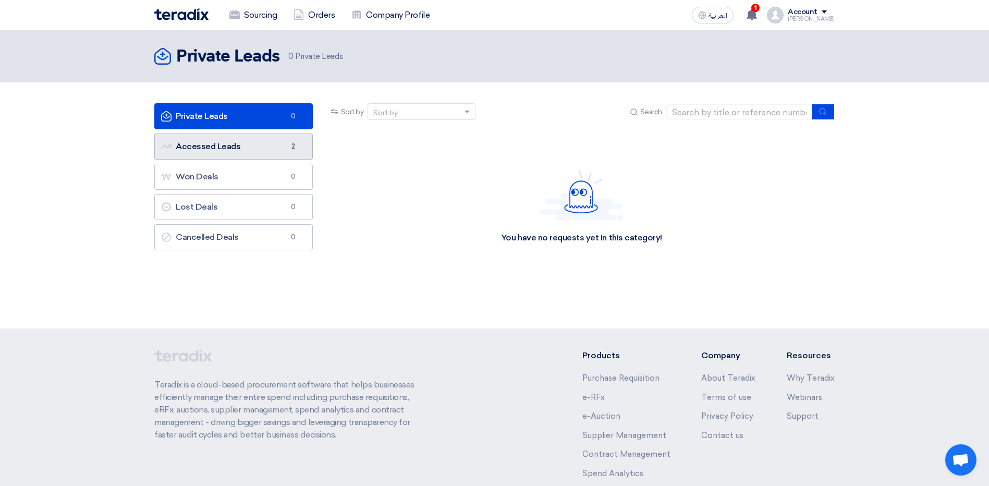
drag, startPoint x: 0, startPoint y: 0, endPoint x: 268, endPoint y: 139, distance: 302.1
click at [268, 139] on link "Accessed Leads Accessed Leads 2" at bounding box center [233, 146] width 158 height 26
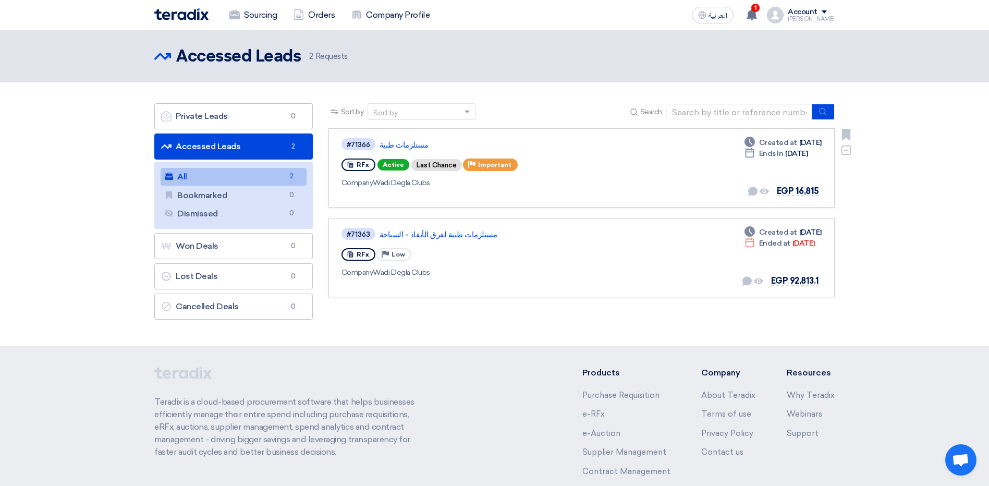
drag, startPoint x: 392, startPoint y: 166, endPoint x: 379, endPoint y: 167, distance: 13.0
click at [379, 167] on span "Active" at bounding box center [393, 164] width 32 height 11
drag, startPoint x: 379, startPoint y: 167, endPoint x: 442, endPoint y: 166, distance: 63.1
click at [442, 166] on div "Last Chance" at bounding box center [436, 165] width 51 height 12
drag, startPoint x: 814, startPoint y: 245, endPoint x: 776, endPoint y: 232, distance: 40.2
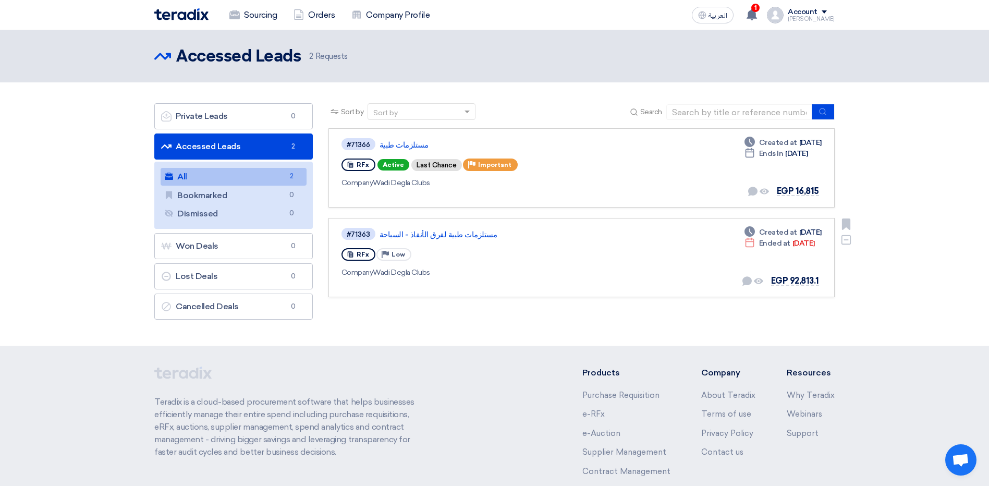
click at [776, 232] on div "Deadline Created at Sep 10, 2025 Deadline Ended at Sep 17, 2025" at bounding box center [782, 238] width 77 height 22
click at [664, 249] on div "#71363 مستلزمات طبية لفرق الأنفاذ - السباحة RFx Priority Low Company Wadi Degla…" at bounding box center [581, 257] width 480 height 61
click at [422, 234] on link "مستلزمات طبية لفرق الأنفاذ - السباحة" at bounding box center [509, 234] width 261 height 9
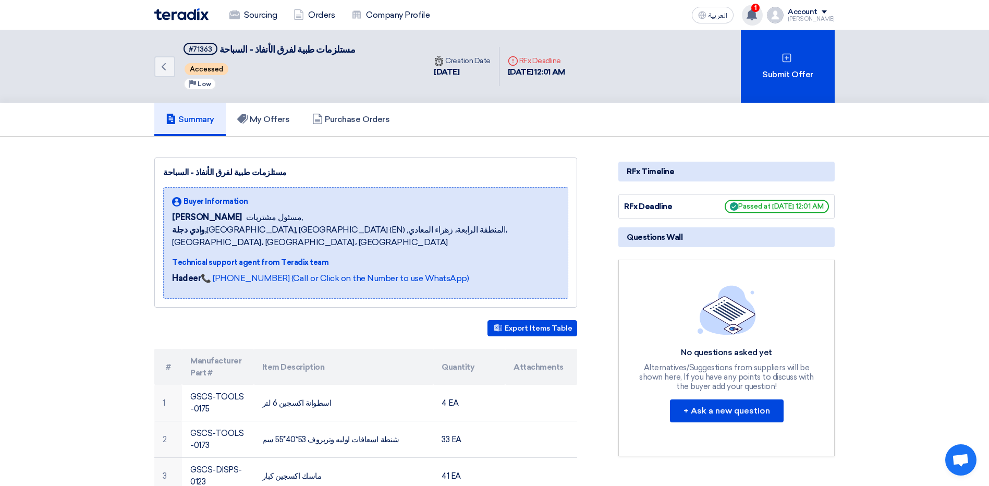
click at [757, 13] on use at bounding box center [751, 14] width 10 height 11
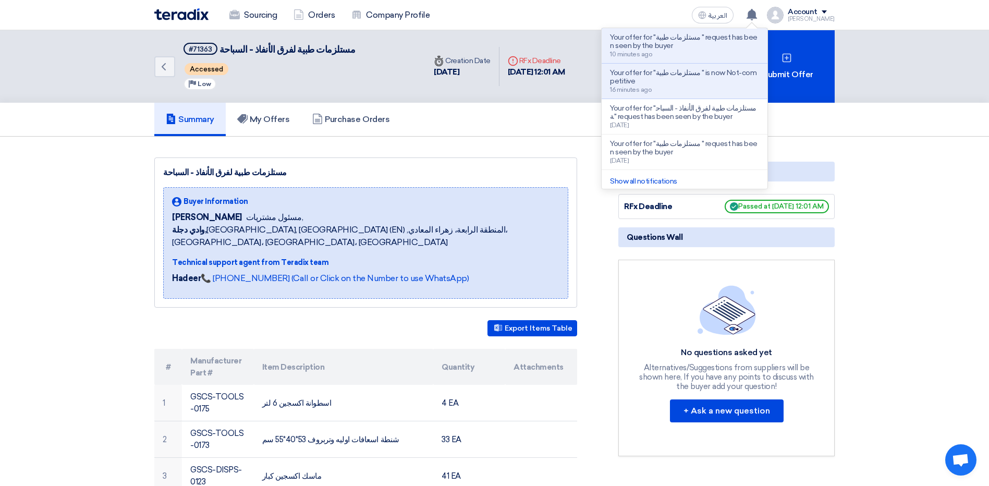
drag, startPoint x: 570, startPoint y: 55, endPoint x: 495, endPoint y: 64, distance: 75.1
click at [495, 64] on div "Back #71363 مستلزمات طبية لفرق الأنفاذ - السباحة Accessed Priority Low Time Cre…" at bounding box center [363, 66] width 419 height 72
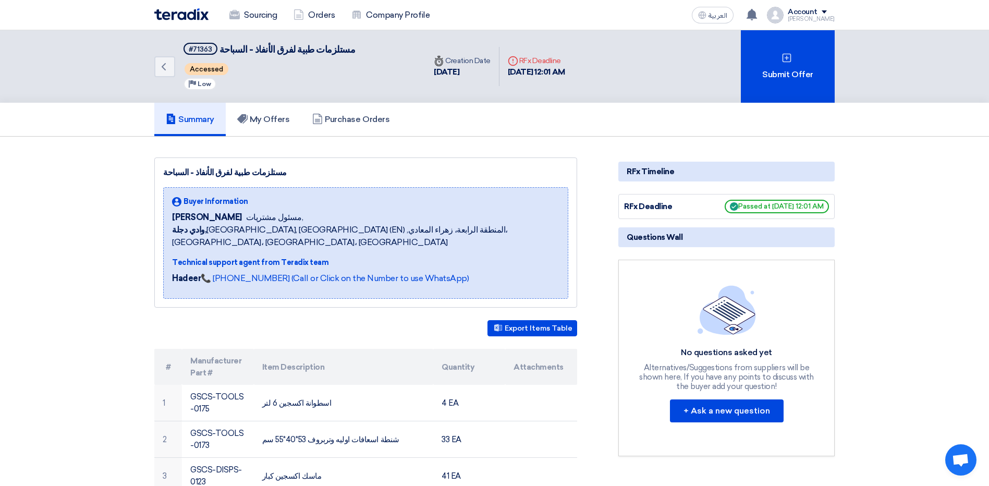
drag, startPoint x: 495, startPoint y: 64, endPoint x: 599, endPoint y: 87, distance: 106.6
click at [599, 87] on div "Back #71363 مستلزمات طبية لفرق الأنفاذ - السباحة Accessed Priority Low Time Cre…" at bounding box center [494, 66] width 680 height 72
drag, startPoint x: 581, startPoint y: 67, endPoint x: 542, endPoint y: 62, distance: 39.4
click at [542, 62] on div "Deadline RFx Deadline 17 Sep, 2025 12:01 AM" at bounding box center [536, 66] width 57 height 23
drag, startPoint x: 542, startPoint y: 62, endPoint x: 684, endPoint y: 84, distance: 144.5
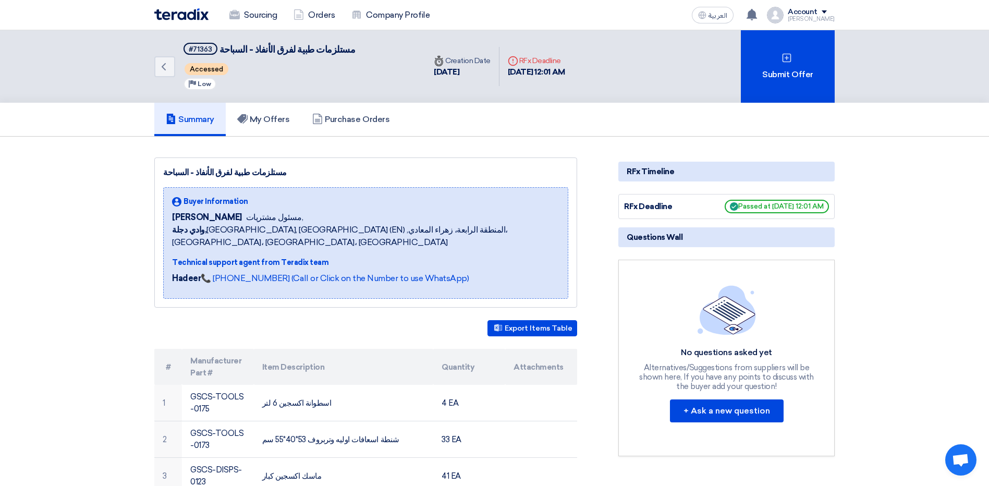
click at [684, 84] on div "Back #71363 مستلزمات طبية لفرق الأنفاذ - السباحة Accessed Priority Low Time Cre…" at bounding box center [494, 66] width 680 height 72
drag, startPoint x: 597, startPoint y: 61, endPoint x: 517, endPoint y: 61, distance: 80.3
click at [517, 61] on div "Back #71363 مستلزمات طبية لفرق الأنفاذ - السباحة Accessed Priority Low Time Cre…" at bounding box center [494, 66] width 680 height 72
drag, startPoint x: 517, startPoint y: 61, endPoint x: 625, endPoint y: 87, distance: 111.3
click at [625, 87] on div "Back #71363 مستلزمات طبية لفرق الأنفاذ - السباحة Accessed Priority Low Time Cre…" at bounding box center [494, 66] width 680 height 72
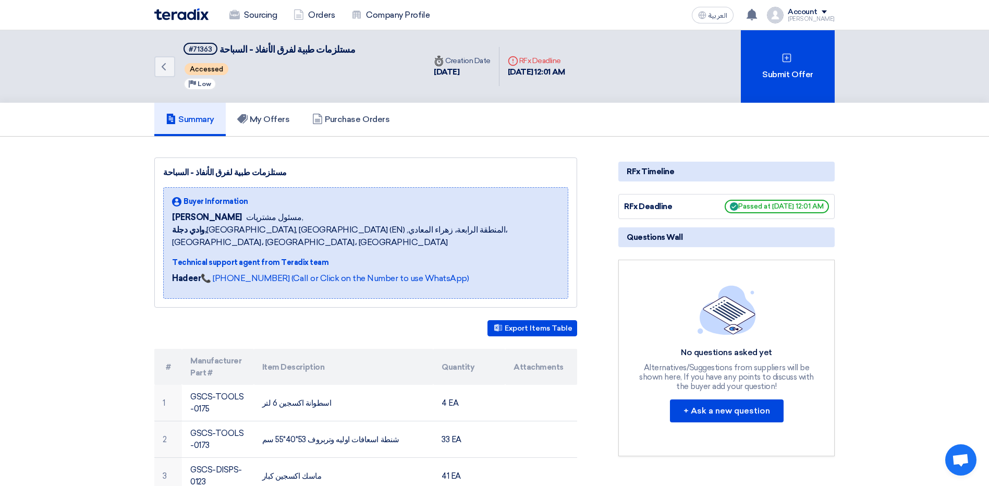
drag, startPoint x: 609, startPoint y: 76, endPoint x: 497, endPoint y: 58, distance: 113.9
click at [497, 58] on div "Back #71363 مستلزمات طبية لفرق الأنفاذ - السباحة Accessed Priority Low Time Cre…" at bounding box center [494, 66] width 680 height 72
drag, startPoint x: 497, startPoint y: 58, endPoint x: 477, endPoint y: 87, distance: 34.5
click at [477, 87] on div "Back #71363 مستلزمات طبية لفرق الأنفاذ - السباحة Accessed Priority Low Time Cre…" at bounding box center [363, 66] width 419 height 72
click at [375, 120] on h5 "Purchase Orders" at bounding box center [350, 119] width 77 height 10
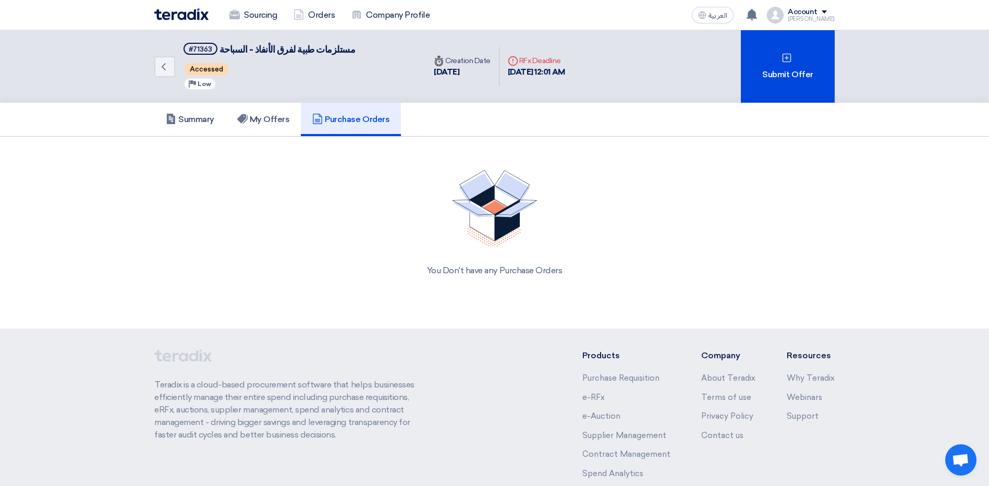
drag, startPoint x: 589, startPoint y: 274, endPoint x: 383, endPoint y: 246, distance: 207.7
click at [383, 246] on div "You Don't have any Purchase Orders" at bounding box center [494, 223] width 680 height 132
click at [759, 182] on div "You Don't have any Purchase Orders" at bounding box center [494, 223] width 680 height 132
click at [257, 22] on link "Sourcing" at bounding box center [253, 15] width 64 height 23
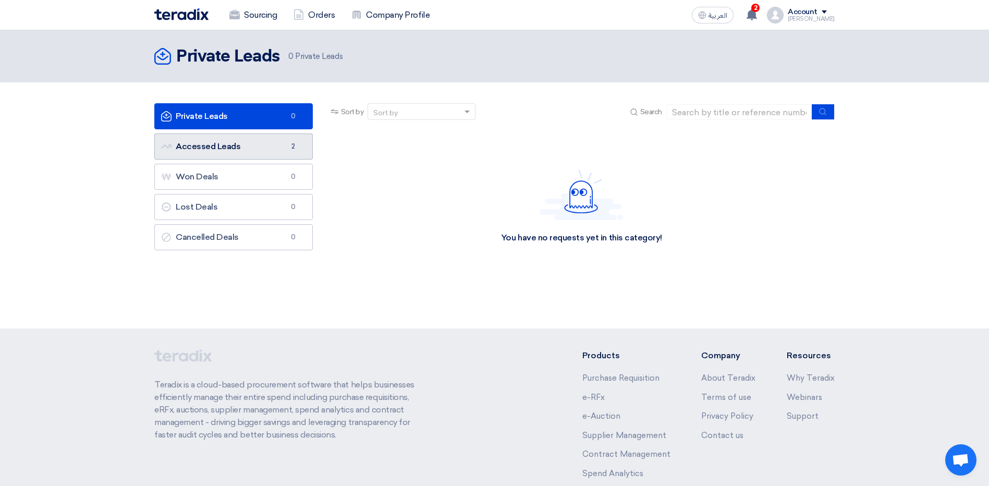
click at [273, 152] on link "Accessed Leads Accessed Leads 2" at bounding box center [233, 146] width 158 height 26
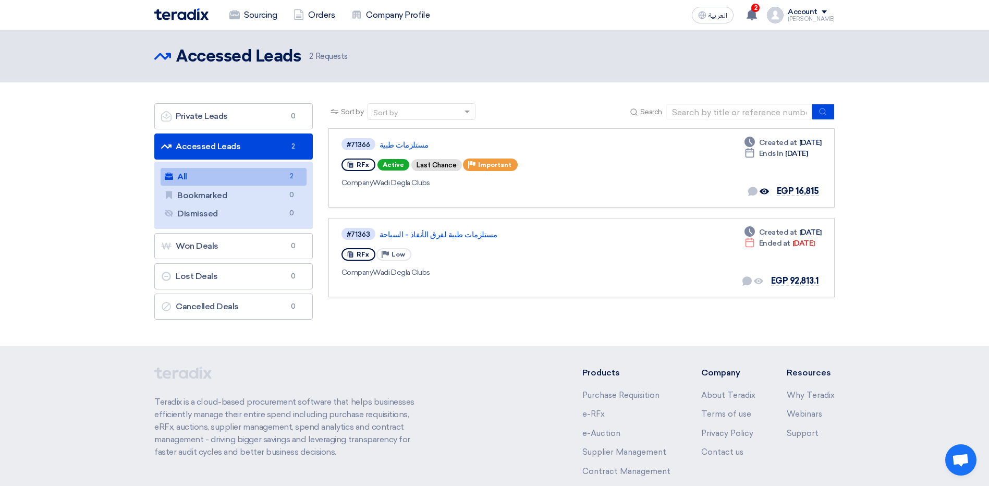
click at [762, 2] on div "Sourcing Orders Company Profile العربية ع 2 Your offer for "مستلزمات طبية " req…" at bounding box center [494, 15] width 696 height 30
click at [757, 16] on use at bounding box center [751, 14] width 10 height 11
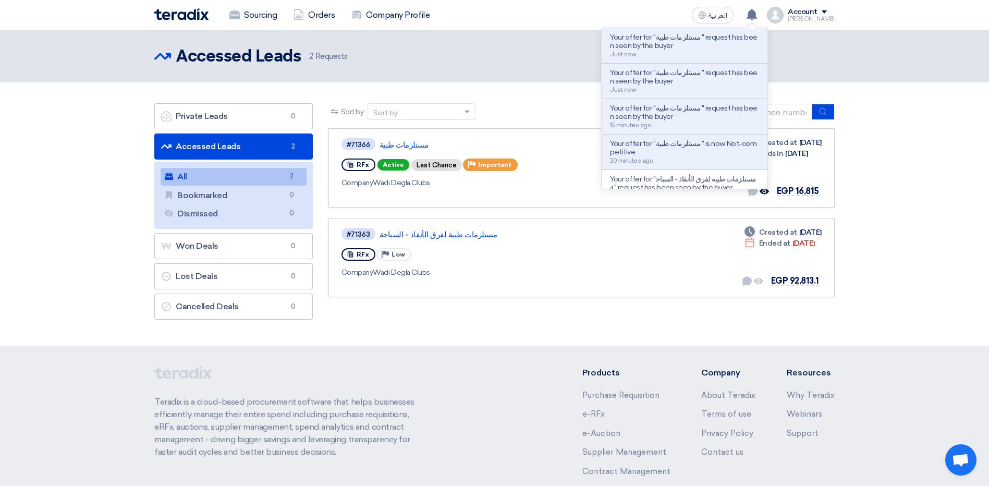
click at [767, 11] on app-header-notification-menu "Your offer for "مستلزمات طبية " request has been seen by the buyer Just now You…" at bounding box center [751, 15] width 29 height 21
click at [762, 10] on div "Your offer for "مستلزمات طبية " request has been seen by the buyer Just now You…" at bounding box center [752, 15] width 21 height 21
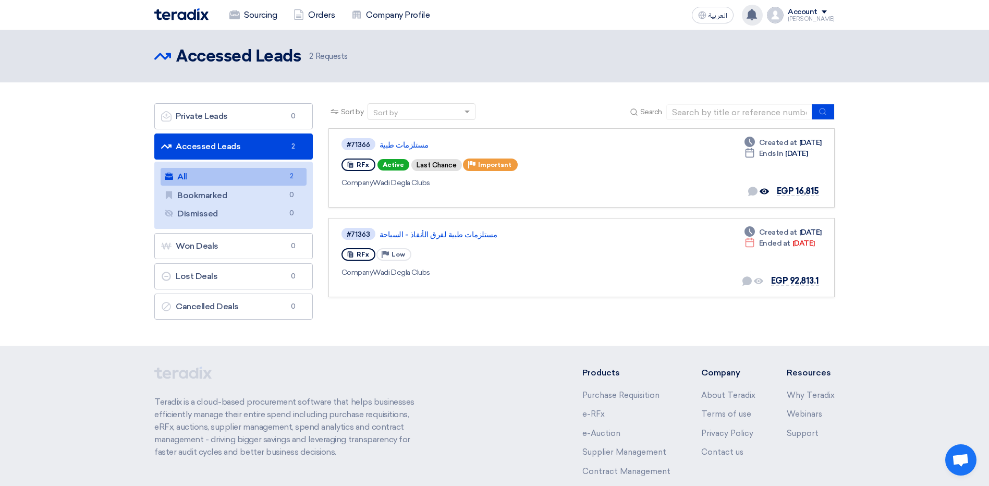
click at [757, 12] on use at bounding box center [751, 14] width 10 height 11
click at [757, 21] on div "Your offer for "مستلزمات طبية " request has been seen by the buyer 1 minutes ag…" at bounding box center [752, 15] width 21 height 21
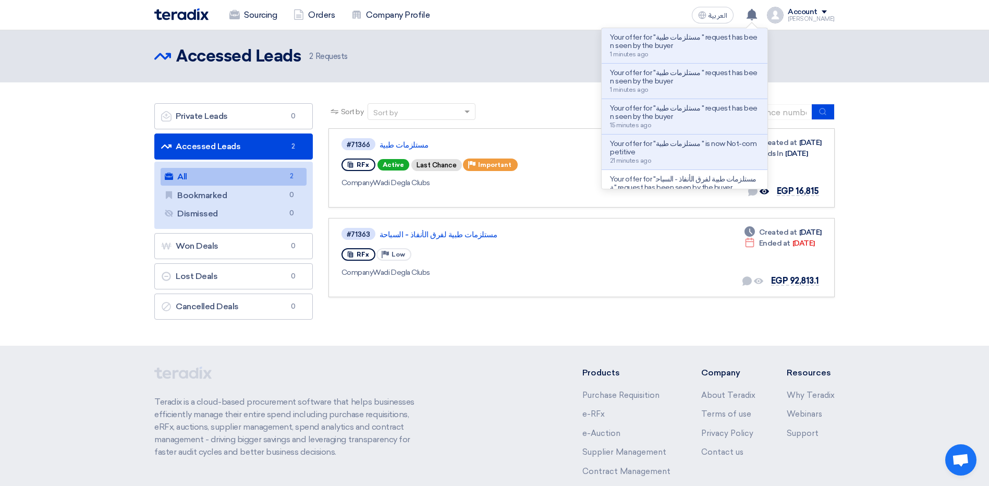
click at [921, 93] on section "Private Leads Private Leads 0 Accessed Leads Accessed Leads 2 All All 2 Bookmar…" at bounding box center [494, 213] width 989 height 263
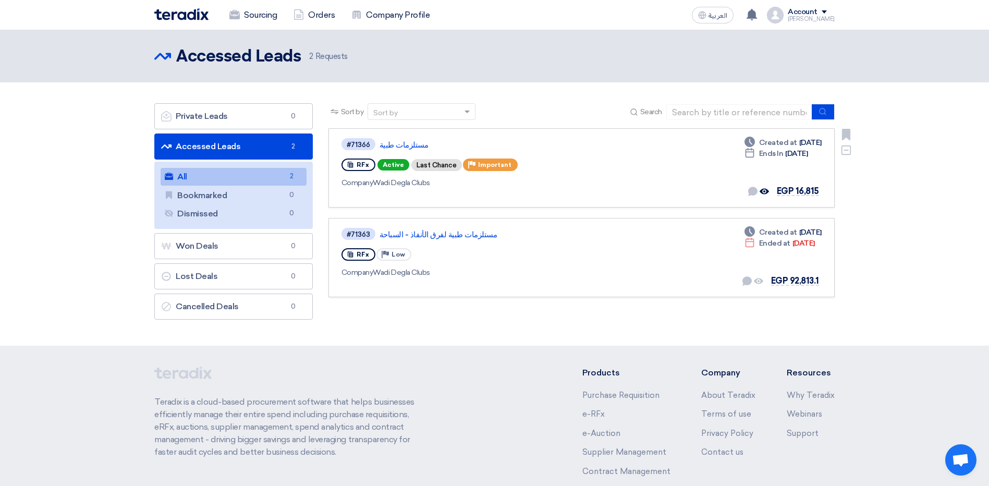
click at [416, 138] on div "#71366 مستلزمات طبية" at bounding box center [491, 144] width 301 height 14
click at [420, 142] on link "مستلزمات طبية" at bounding box center [509, 144] width 261 height 9
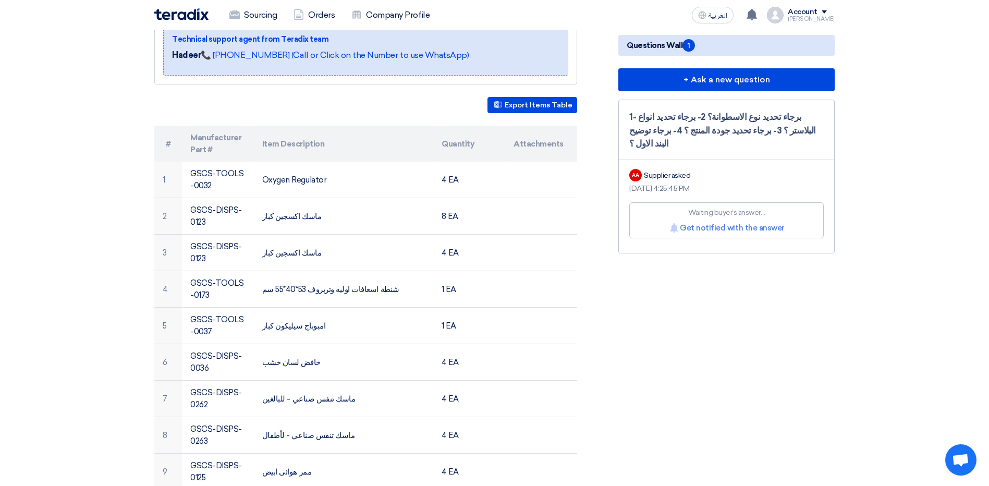
scroll to position [261, 0]
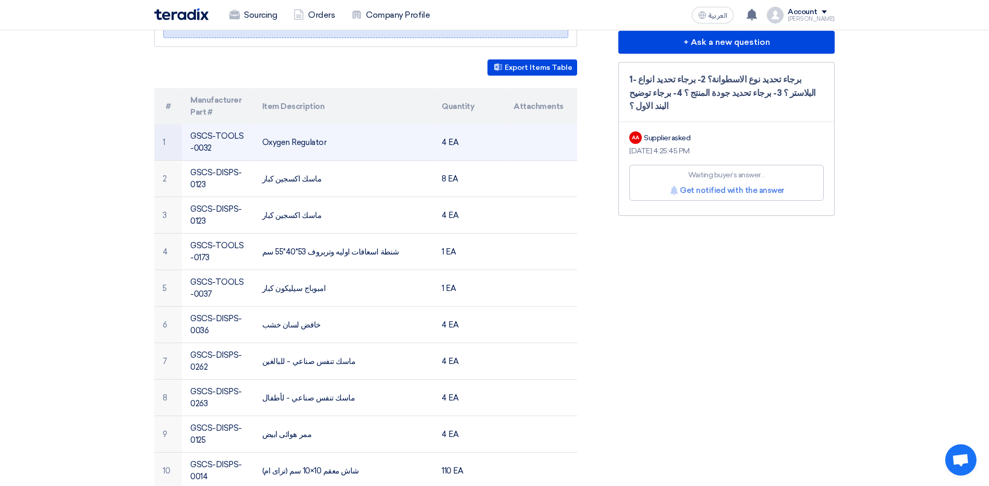
drag, startPoint x: 462, startPoint y: 132, endPoint x: 287, endPoint y: 121, distance: 175.4
click at [287, 124] on tr "1 GSCS-TOOLS-0032 Oxygen Regulator 4 EA" at bounding box center [365, 142] width 423 height 36
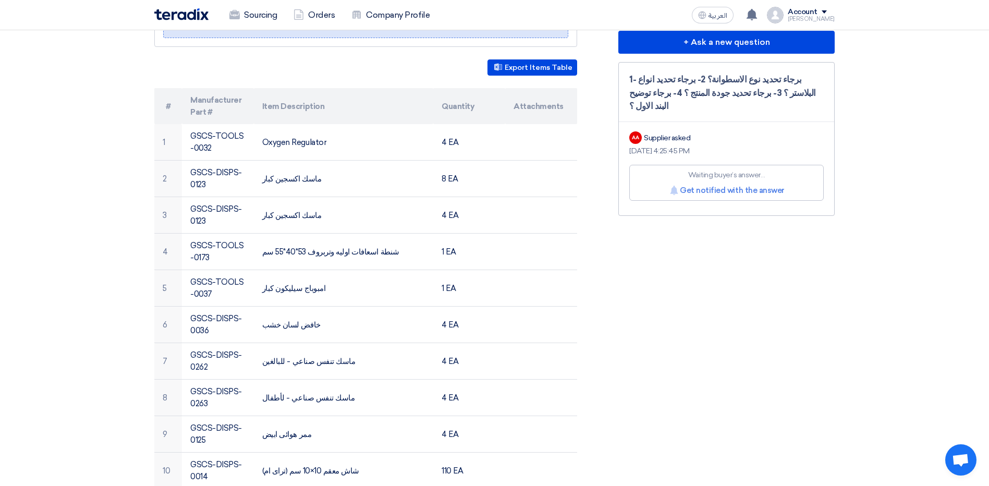
click at [601, 229] on div "مستلزمات طبية Buyer Information [PERSON_NAME] مسئول مشتريات, [GEOGRAPHIC_DATA],…" at bounding box center [378, 323] width 464 height 852
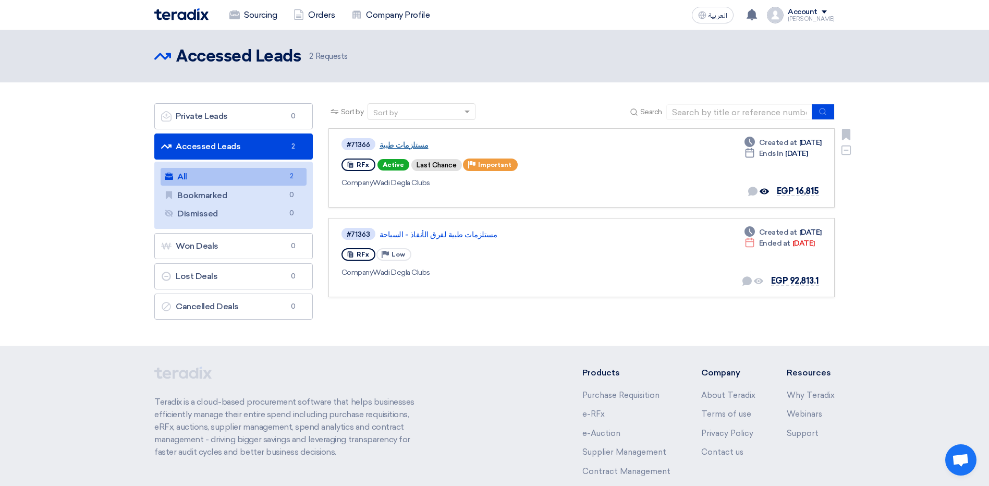
click at [403, 145] on link "مستلزمات طبية" at bounding box center [509, 144] width 261 height 9
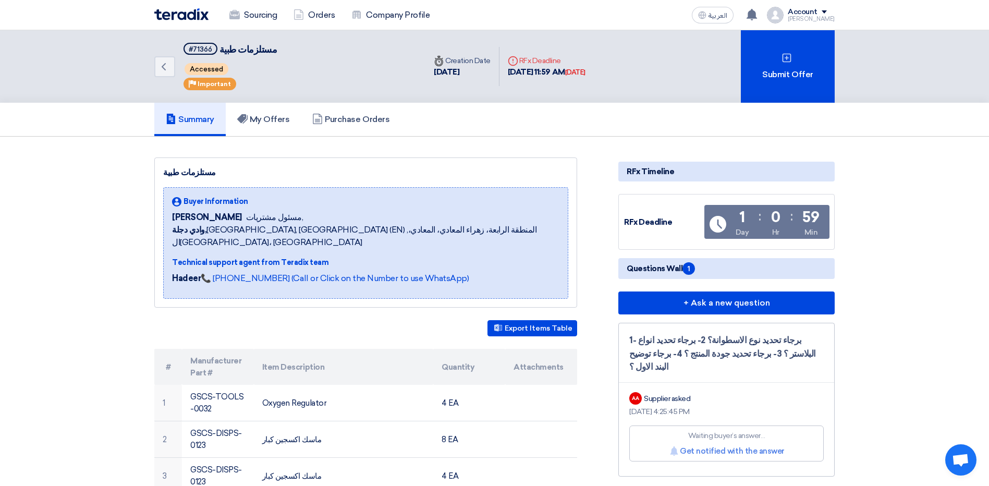
drag, startPoint x: 792, startPoint y: 374, endPoint x: 680, endPoint y: 347, distance: 114.8
click at [680, 347] on div "1- برجاء تحديد نوع الاسطوانة؟ 2- برجاء تحديد انواع البلاستر ؟ 3- برجاء تحديد جو…" at bounding box center [726, 400] width 216 height 154
drag, startPoint x: 680, startPoint y: 347, endPoint x: 744, endPoint y: 373, distance: 69.2
click at [744, 373] on div "1- برجاء تحديد نوع الاسطوانة؟ 2- برجاء تحديد انواع البلاستر ؟ 3- برجاء تحديد جو…" at bounding box center [726, 400] width 216 height 154
drag, startPoint x: 630, startPoint y: 356, endPoint x: 703, endPoint y: 353, distance: 72.5
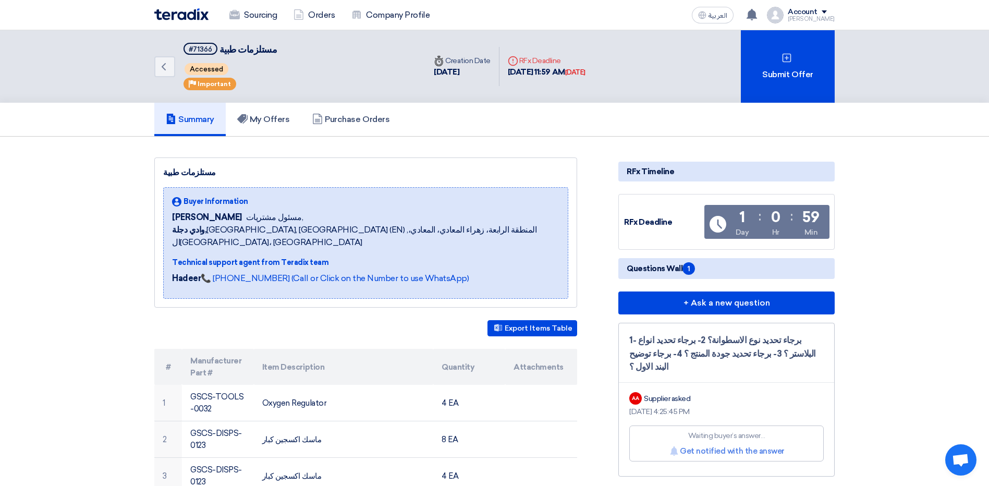
click at [703, 353] on div "1- برجاء تحديد نوع الاسطوانة؟ 2- برجاء تحديد انواع البلاستر ؟ 3- برجاء تحديد جو…" at bounding box center [726, 354] width 194 height 40
drag, startPoint x: 703, startPoint y: 353, endPoint x: 687, endPoint y: 355, distance: 15.8
click at [687, 355] on div "1- برجاء تحديد نوع الاسطوانة؟ 2- برجاء تحديد انواع البلاستر ؟ 3- برجاء تحديد جو…" at bounding box center [726, 354] width 194 height 40
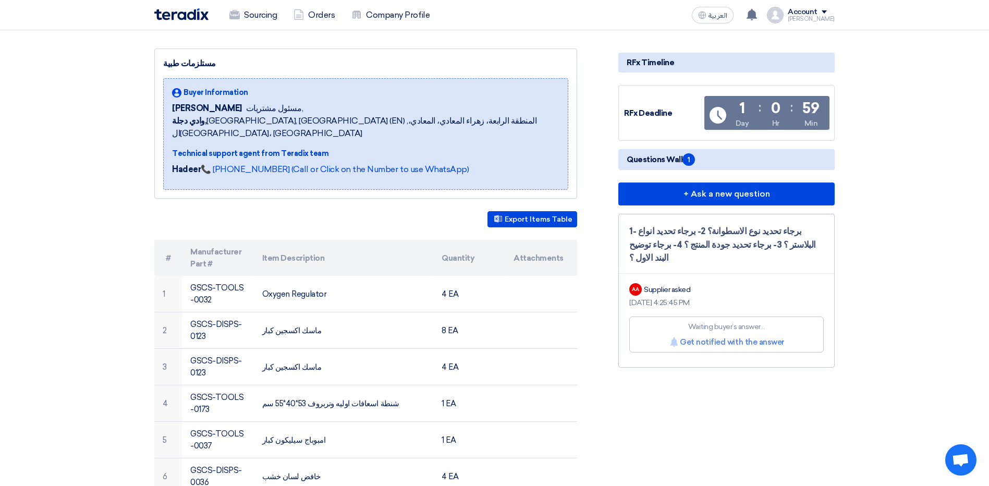
scroll to position [104, 0]
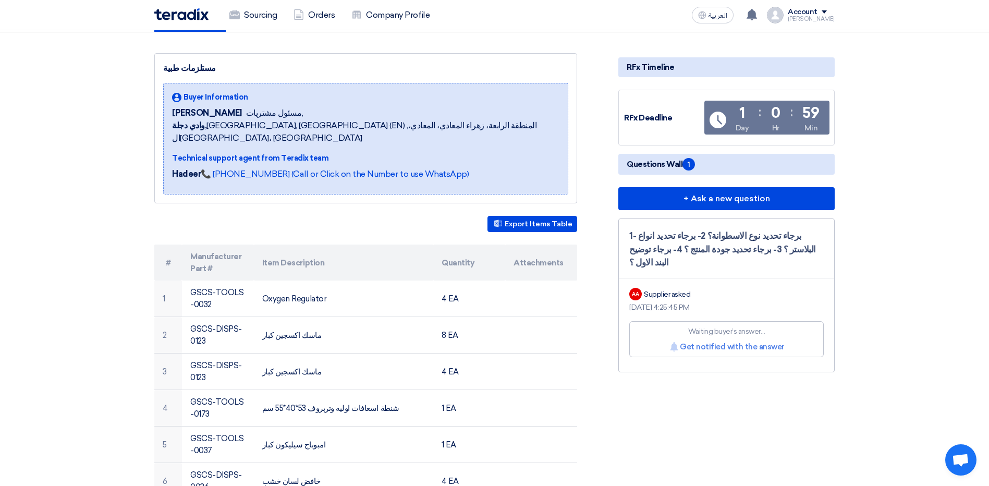
drag, startPoint x: 628, startPoint y: 250, endPoint x: 705, endPoint y: 248, distance: 77.2
click at [705, 248] on div "1- برجاء تحديد نوع الاسطوانة؟ 2- برجاء تحديد انواع البلاستر ؟ 3- برجاء تحديد جو…" at bounding box center [726, 295] width 216 height 154
click at [355, 216] on div "Export Items Table" at bounding box center [365, 224] width 423 height 16
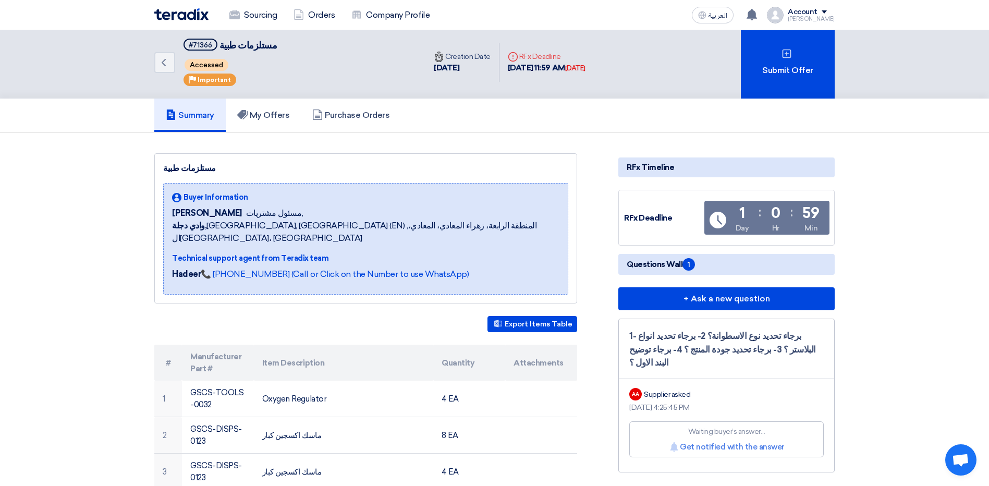
scroll to position [0, 0]
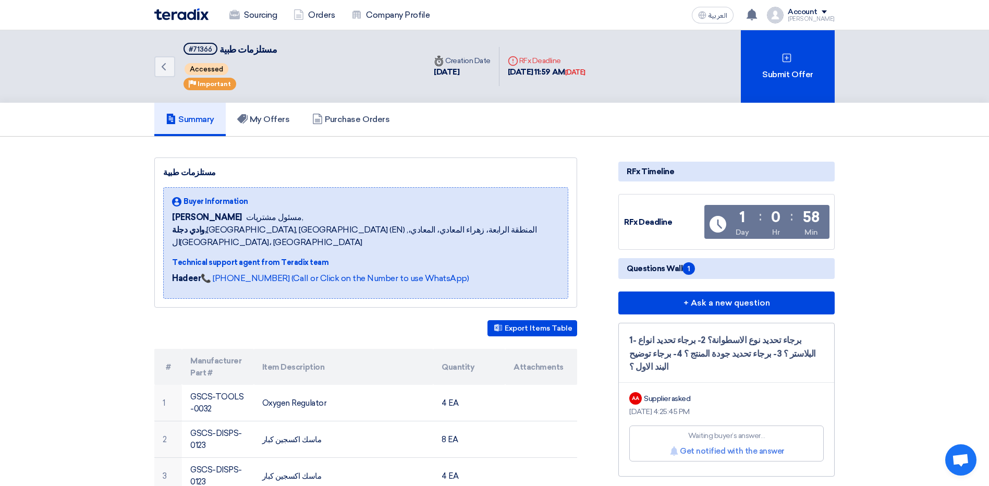
click at [167, 16] on img at bounding box center [181, 14] width 54 height 12
